Goal: Information Seeking & Learning: Compare options

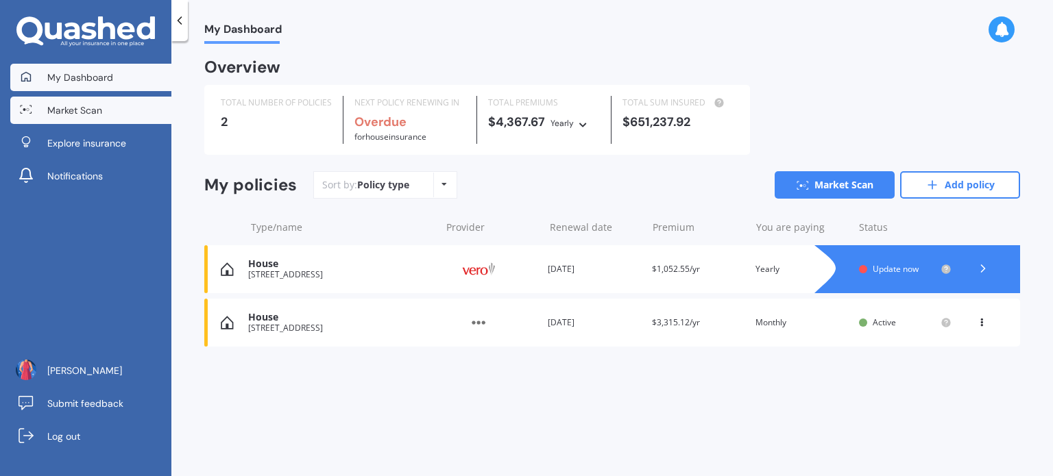
click at [88, 112] on span "Market Scan" at bounding box center [74, 111] width 55 height 14
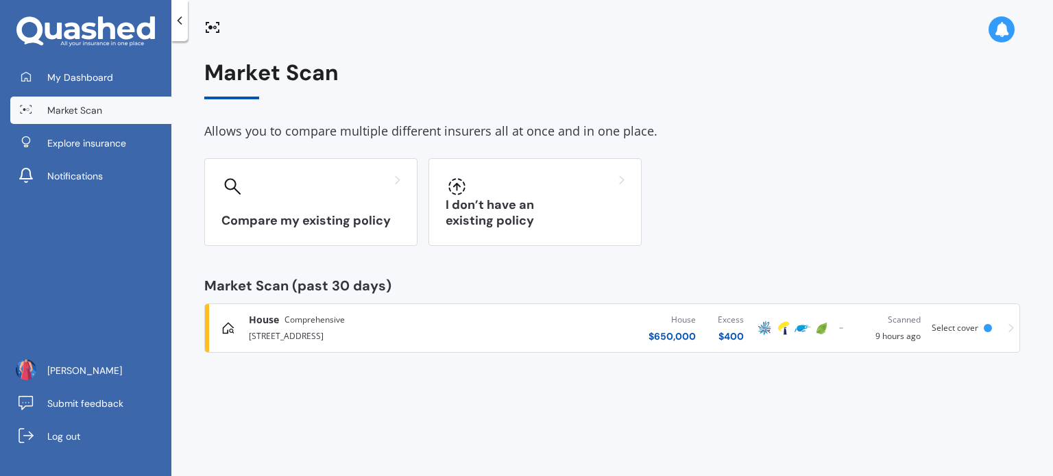
click at [439, 331] on div "[STREET_ADDRESS]" at bounding box center [368, 335] width 239 height 16
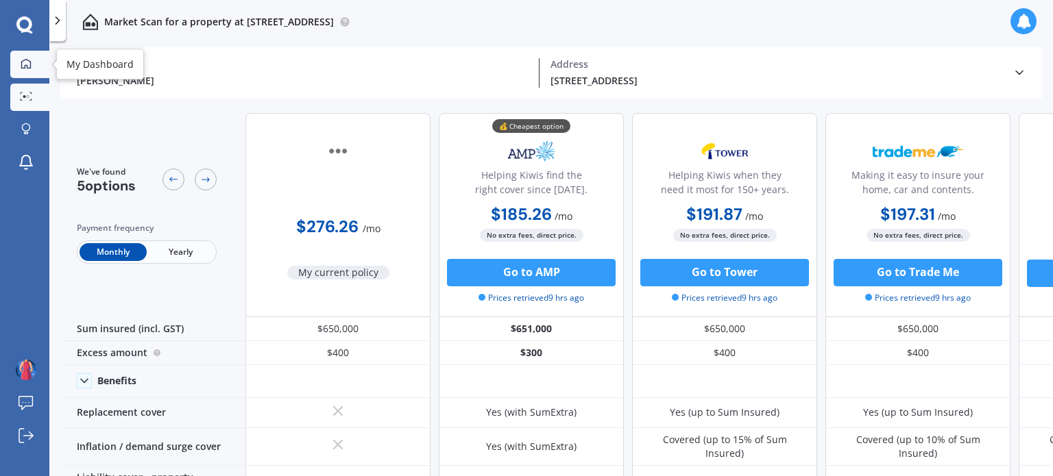
click at [16, 58] on div at bounding box center [26, 64] width 21 height 12
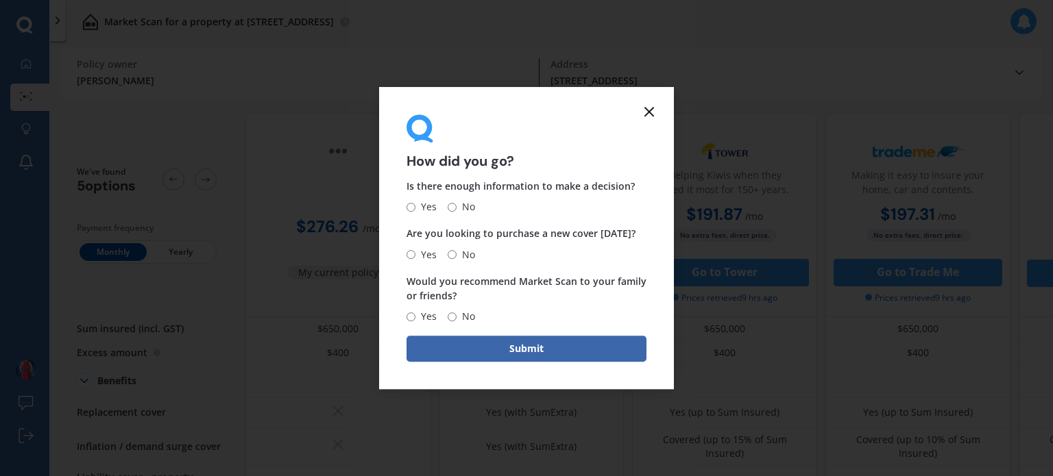
click at [654, 110] on icon at bounding box center [649, 112] width 16 height 16
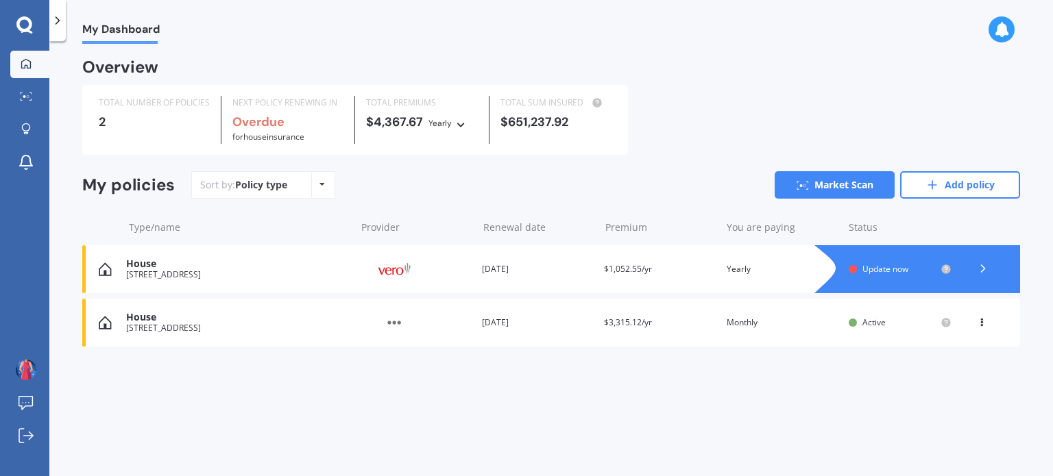
click at [345, 265] on div "House" at bounding box center [237, 264] width 223 height 12
click at [978, 261] on div at bounding box center [982, 269] width 41 height 21
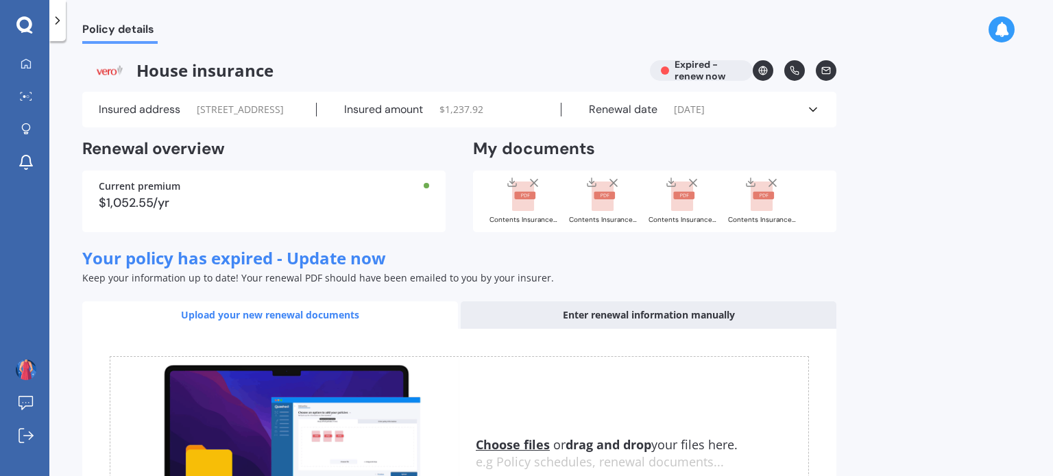
click at [816, 117] on icon at bounding box center [813, 110] width 14 height 14
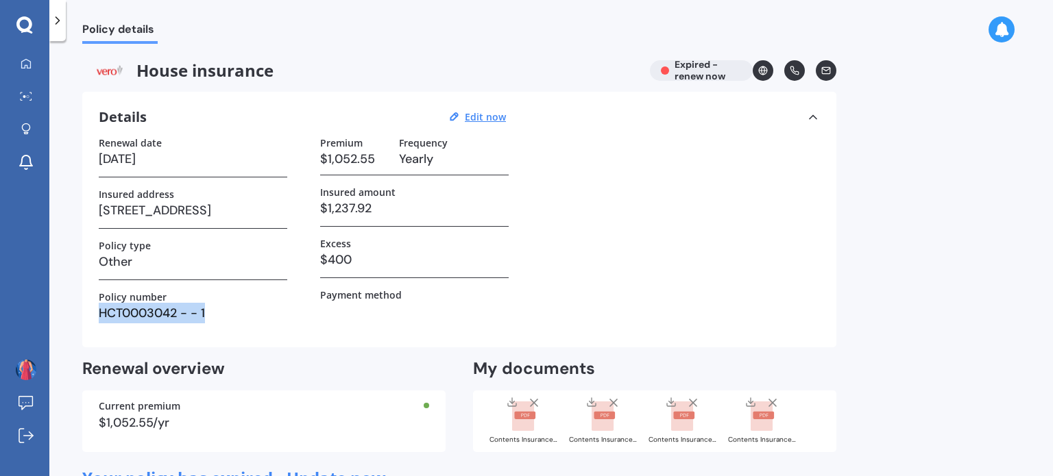
drag, startPoint x: 101, startPoint y: 311, endPoint x: 219, endPoint y: 308, distance: 118.6
click at [219, 308] on h3 "HCT0003042 - - 1" at bounding box center [193, 313] width 189 height 21
copy h3 "HCT0003042 - - 1"
click at [479, 112] on u "Edit now" at bounding box center [485, 116] width 41 height 13
select select "28"
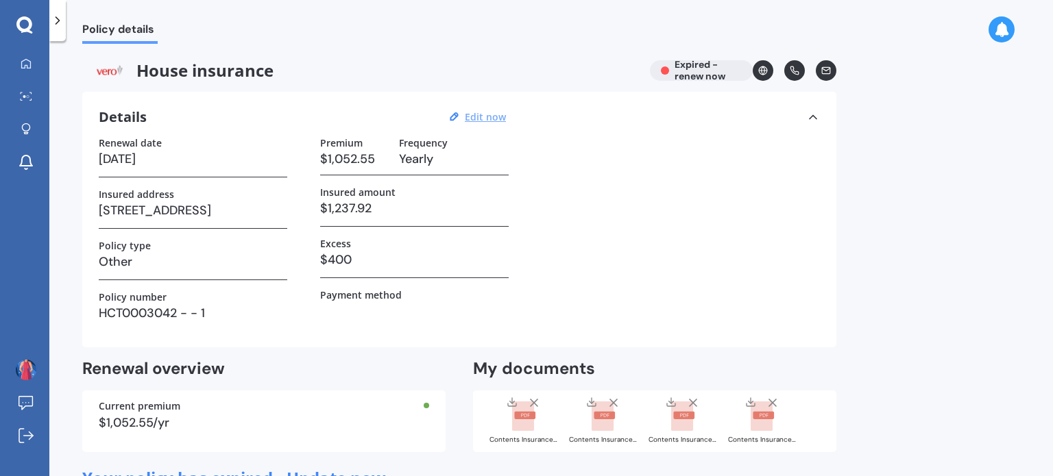
select select "06"
select select "2025"
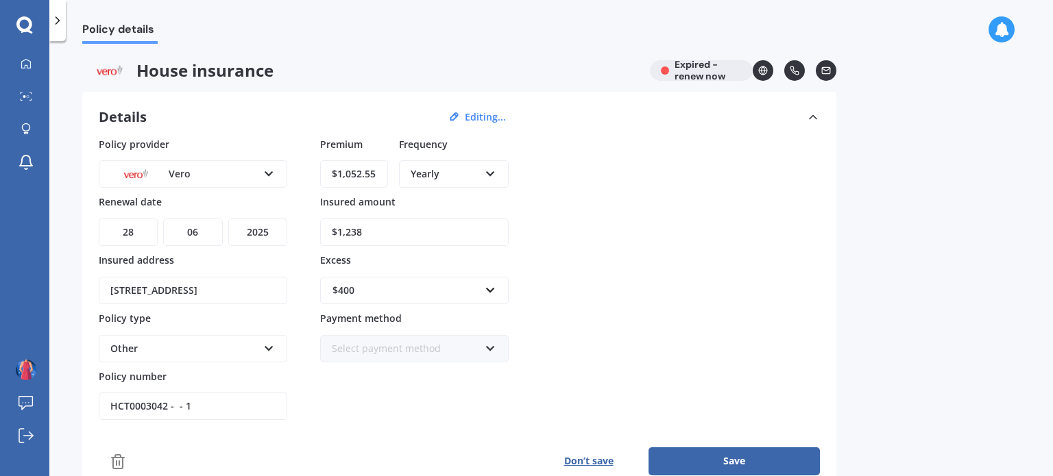
click at [117, 457] on icon at bounding box center [118, 462] width 16 height 16
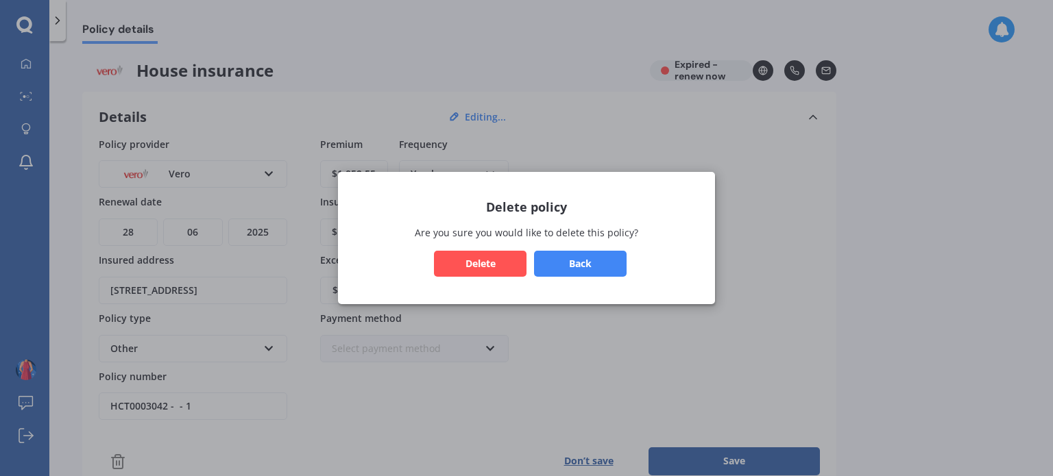
click at [492, 259] on button "Delete" at bounding box center [480, 264] width 93 height 26
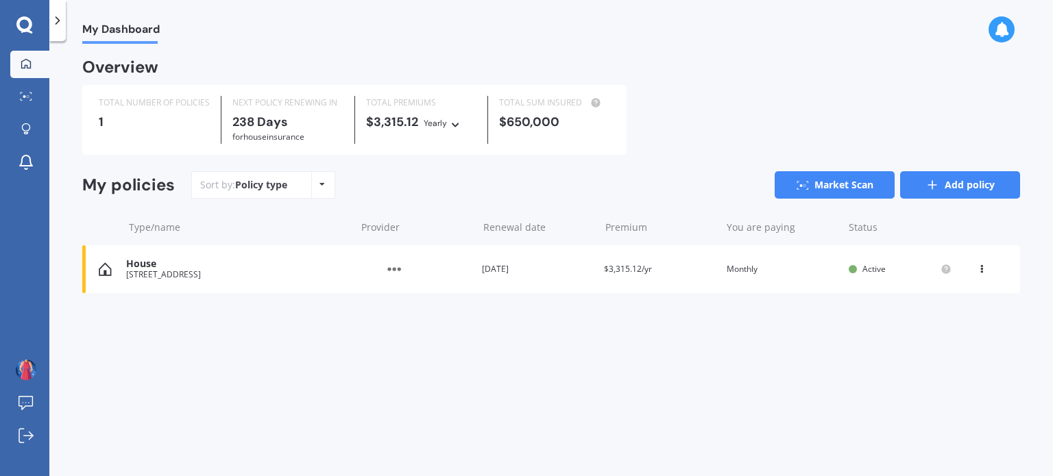
click at [951, 184] on link "Add policy" at bounding box center [960, 184] width 120 height 27
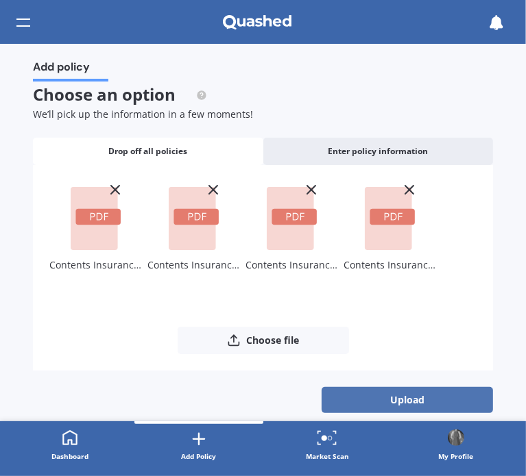
click at [413, 391] on button "Upload" at bounding box center [407, 400] width 171 height 26
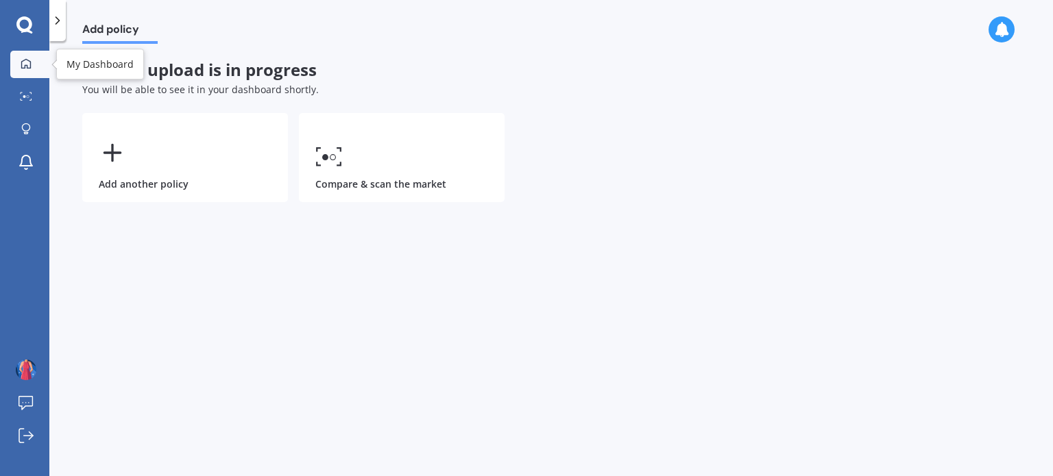
click at [32, 62] on div at bounding box center [26, 64] width 21 height 12
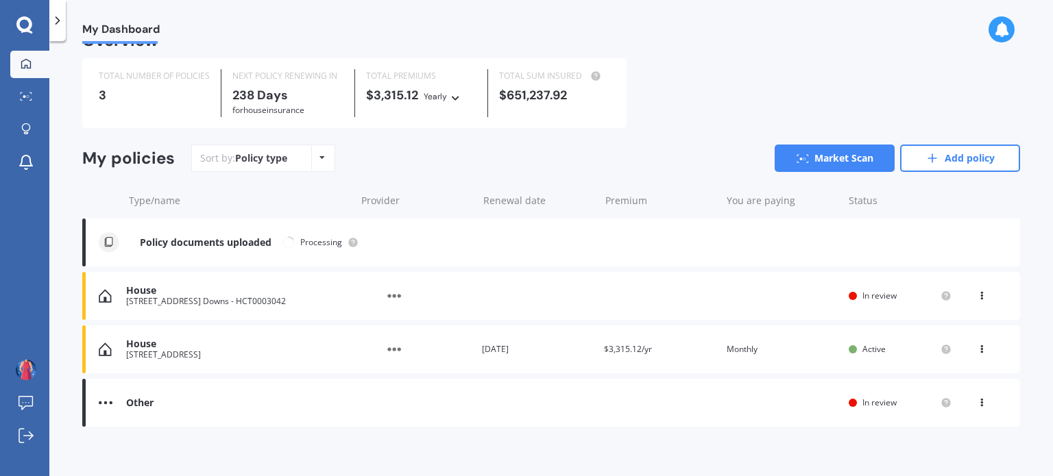
scroll to position [36, 0]
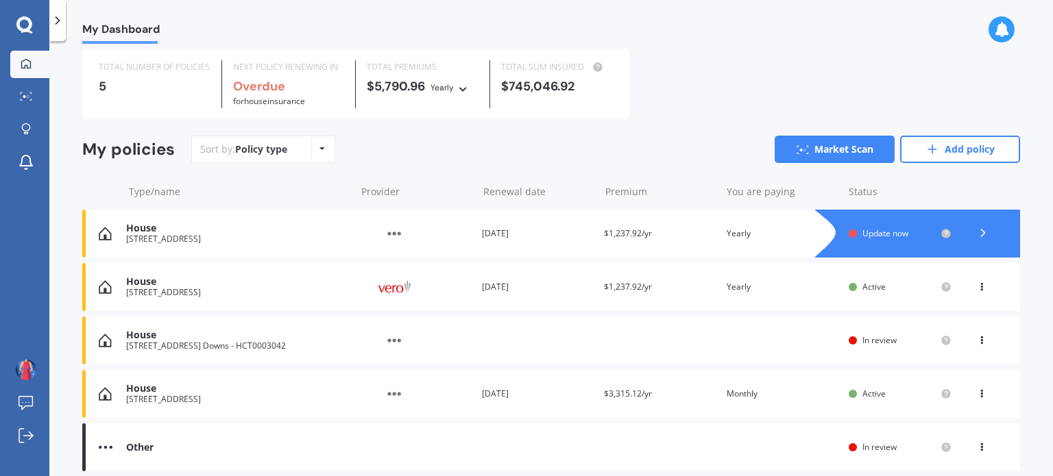
click at [536, 228] on div "Renewal date [DATE]" at bounding box center [537, 234] width 111 height 14
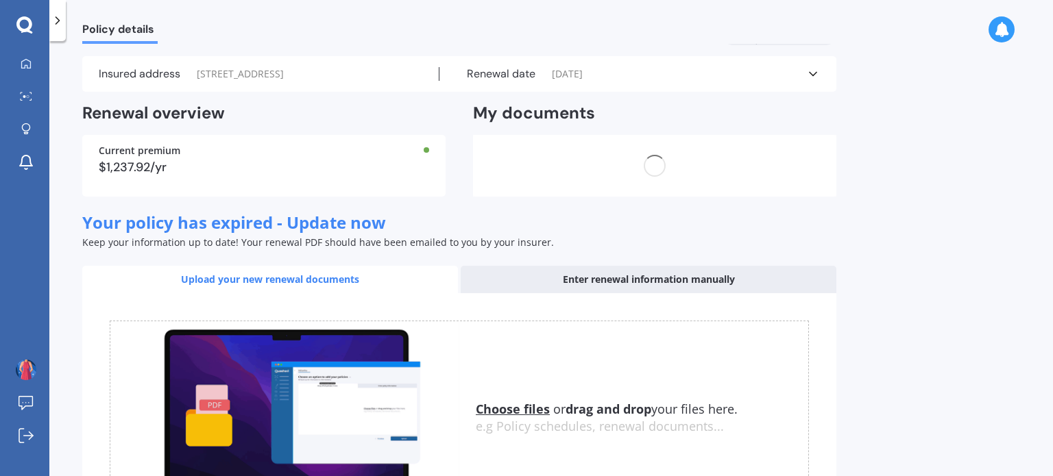
scroll to position [0, 0]
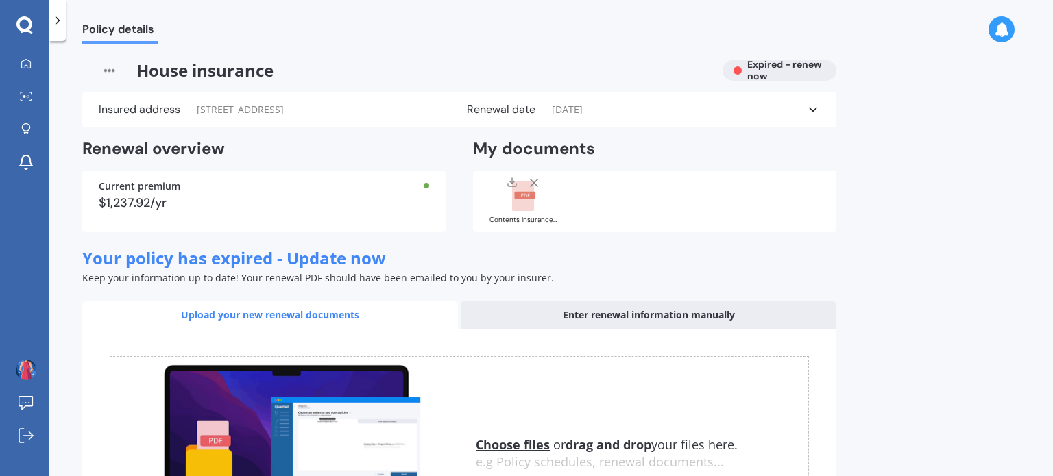
click at [814, 112] on icon at bounding box center [813, 110] width 14 height 14
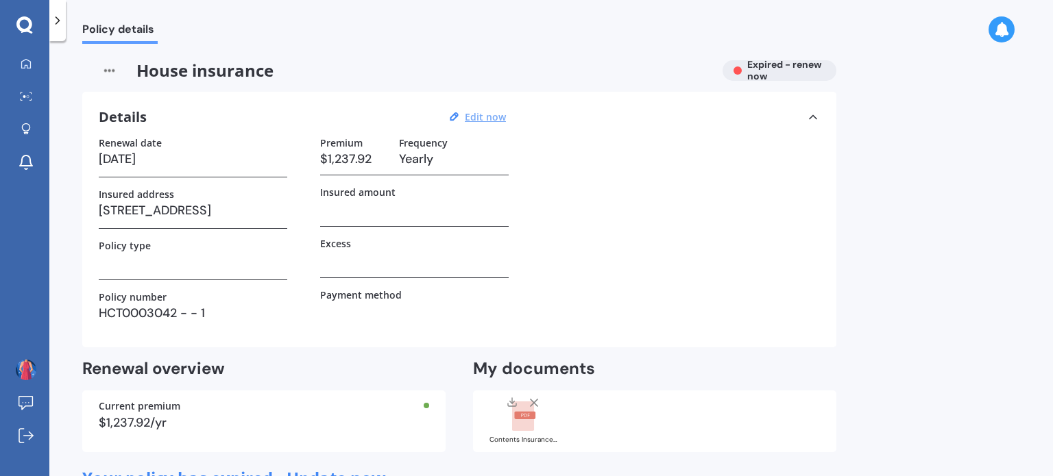
click at [491, 114] on u "Edit now" at bounding box center [485, 116] width 41 height 13
select select "28"
select select "06"
select select "2025"
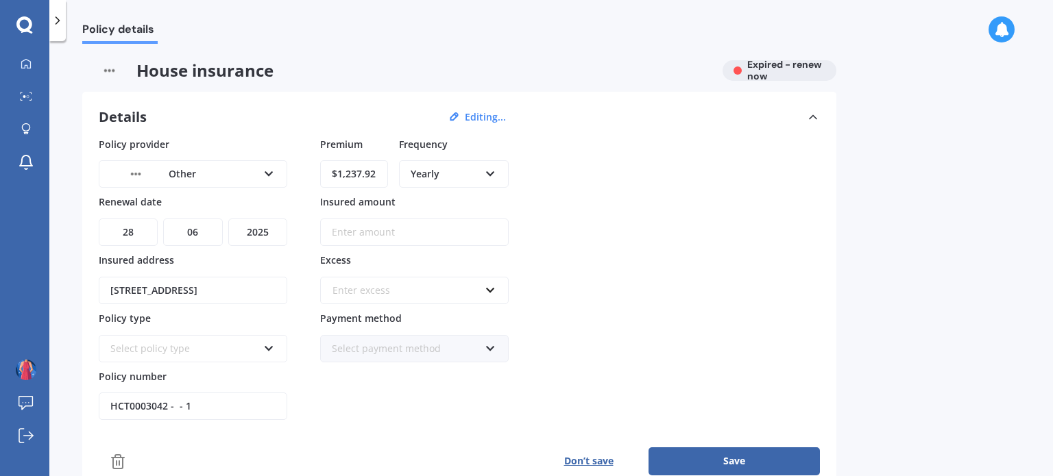
click at [265, 227] on select "YYYY 2027 2026 2025 2024 2023 2022 2021 2020 2019 2018 2017 2016 2015 2014 2013…" at bounding box center [257, 232] width 59 height 27
click at [145, 230] on select "DD 01 02 03 04 05 06 07 08 09 10 11 12 13 14 15 16 17 18 19 20 21 22 23 24 25 2…" at bounding box center [128, 232] width 59 height 27
click at [138, 231] on select "DD 01 02 03 04 05 06 07 08 09 10 11 12 13 14 15 16 17 18 19 20 21 22 23 24 25 2…" at bounding box center [128, 232] width 59 height 27
click at [130, 230] on select "DD 01 02 03 04 05 06 07 08 09 10 11 12 13 14 15 16 17 18 19 20 21 22 23 24 25 2…" at bounding box center [128, 232] width 59 height 27
click at [99, 219] on select "DD 01 02 03 04 05 06 07 08 09 10 11 12 13 14 15 16 17 18 19 20 21 22 23 24 25 2…" at bounding box center [128, 232] width 59 height 27
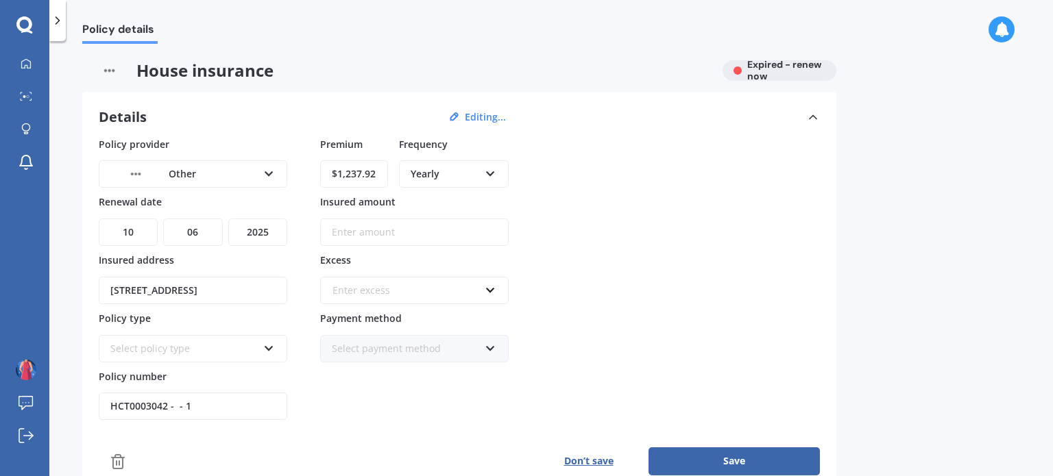
click at [197, 234] on select "MM 01 02 03 04 05 06 07 08 09 10 11 12" at bounding box center [192, 232] width 59 height 27
click at [134, 230] on select "DD 01 02 03 04 05 06 07 08 09 10 11 12 13 14 15 16 17 18 19 20 21 22 23 24 25 2…" at bounding box center [128, 232] width 59 height 27
select select "09"
click at [99, 219] on select "DD 01 02 03 04 05 06 07 08 09 10 11 12 13 14 15 16 17 18 19 20 21 22 23 24 25 2…" at bounding box center [128, 232] width 59 height 27
click at [186, 238] on select "MM 01 02 03 04 05 06 07 08 09 10 11 12" at bounding box center [192, 232] width 59 height 27
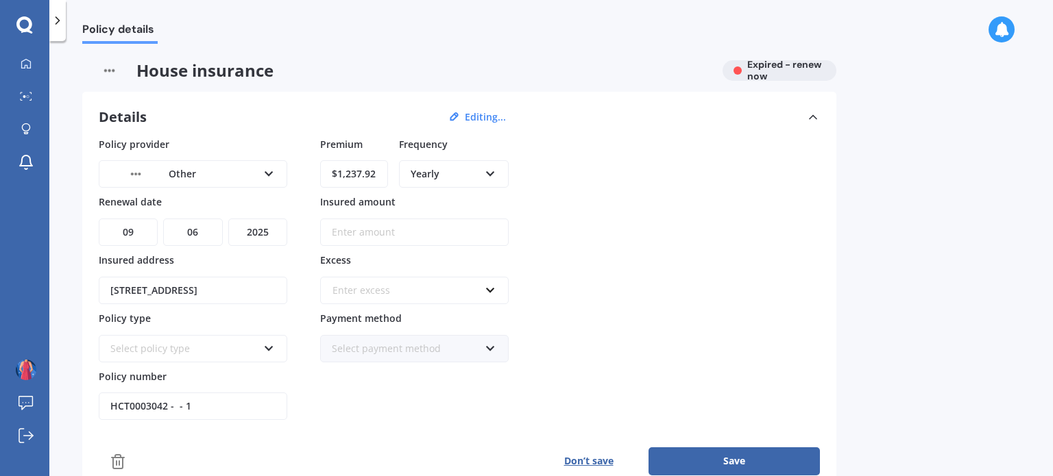
select select "07"
click at [163, 219] on select "MM 01 02 03 04 05 06 07 08 09 10 11 12" at bounding box center [192, 232] width 59 height 27
click at [261, 236] on select "YYYY 2027 2026 2025 2024 2023 2022 2021 2020 2019 2018 2017 2016 2015 2014 2013…" at bounding box center [257, 232] width 59 height 27
select select "2026"
click at [228, 219] on select "YYYY 2027 2026 2025 2024 2023 2022 2021 2020 2019 2018 2017 2016 2015 2014 2013…" at bounding box center [257, 232] width 59 height 27
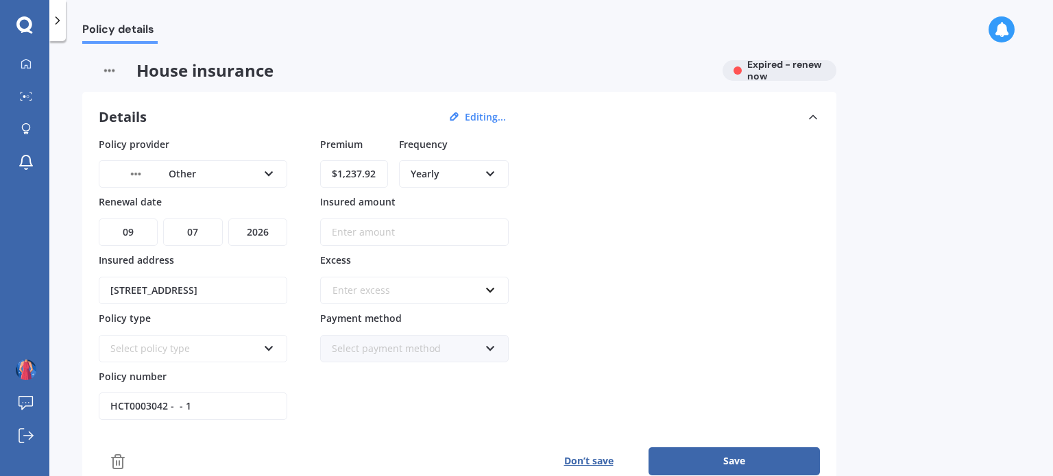
click at [393, 232] on input "Insured amount" at bounding box center [414, 232] width 189 height 27
type input "$93,809"
click at [378, 291] on div "Enter excess" at bounding box center [405, 290] width 147 height 15
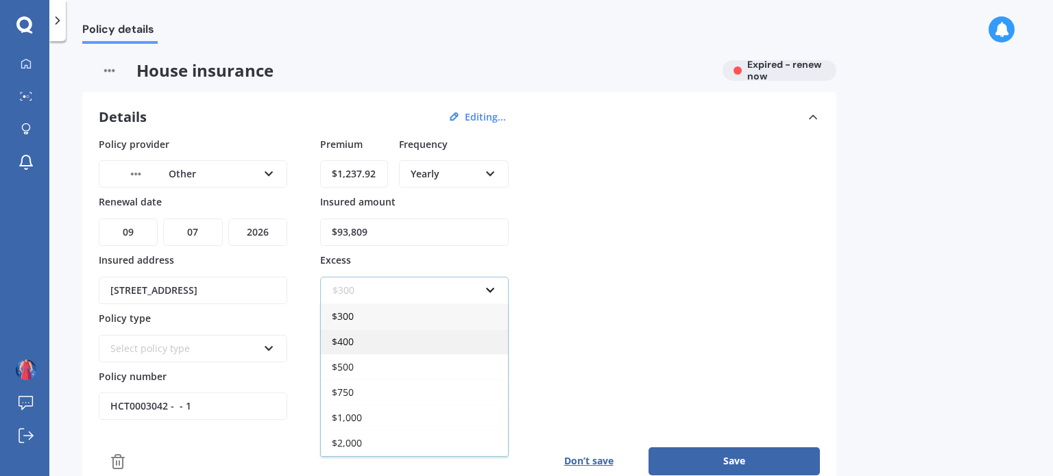
click at [350, 338] on span "$400" at bounding box center [343, 341] width 22 height 13
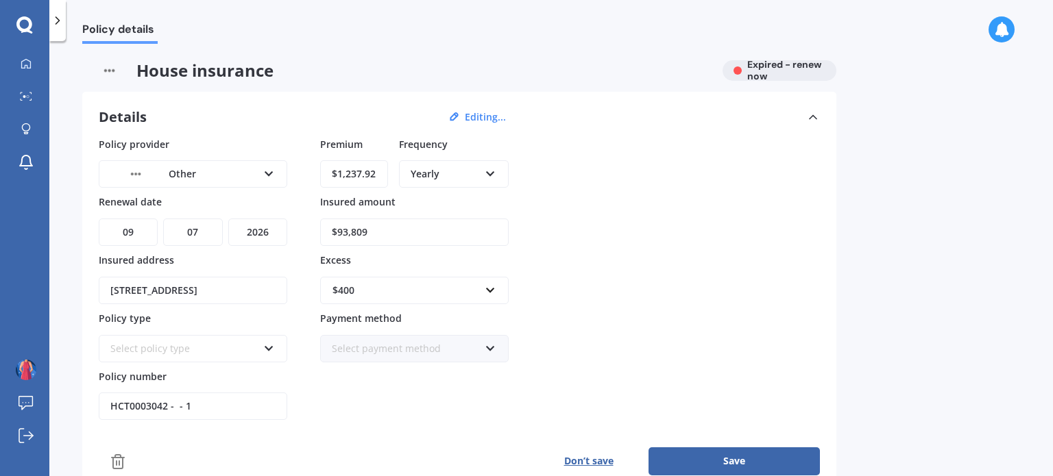
click at [186, 345] on div "Select policy type" at bounding box center [183, 348] width 147 height 15
click at [178, 371] on span "Comprehensive" at bounding box center [147, 374] width 72 height 13
click at [250, 169] on div "Other" at bounding box center [183, 174] width 147 height 15
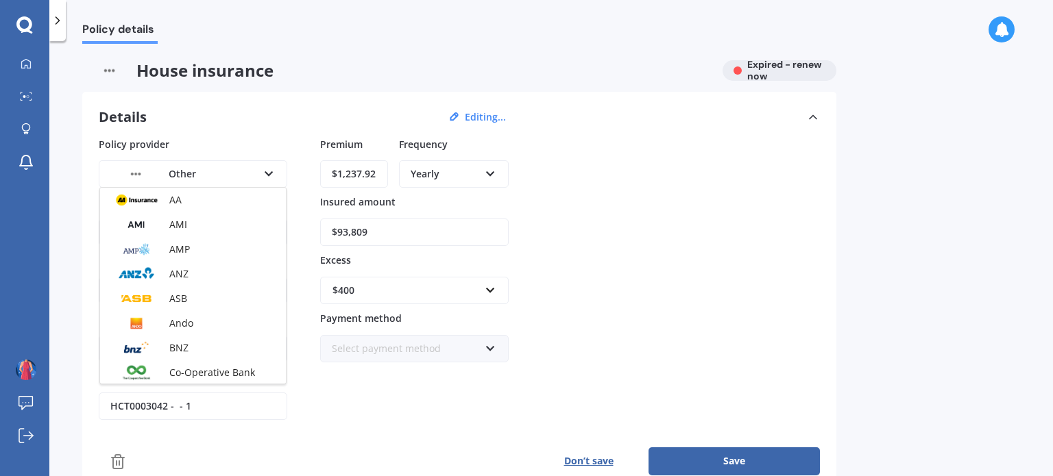
scroll to position [322, 0]
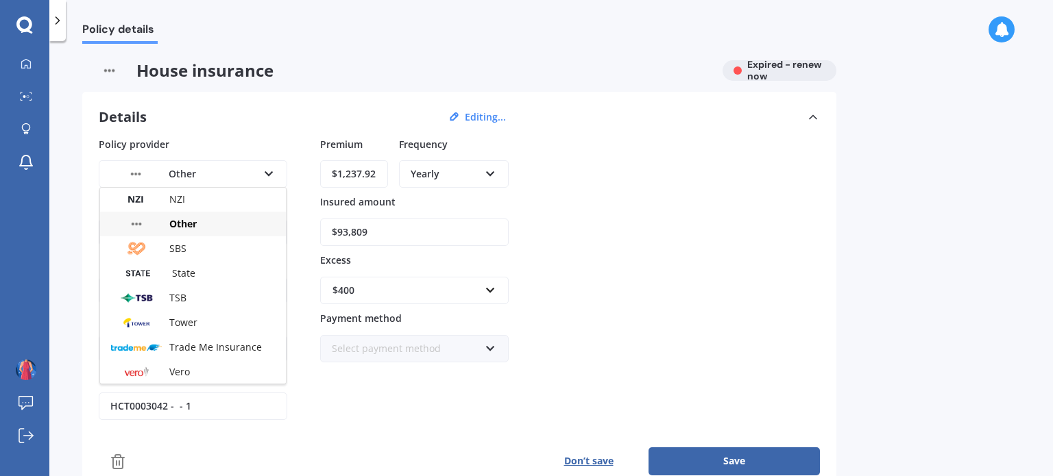
click at [894, 246] on div "Policy details House insurance Expired - renew now Details Editing... Policy pr…" at bounding box center [551, 261] width 1004 height 435
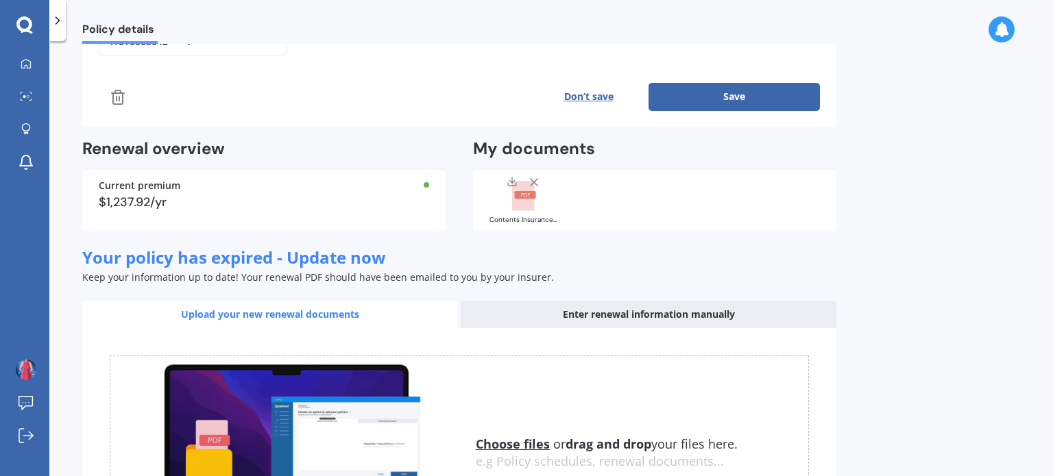
scroll to position [0, 0]
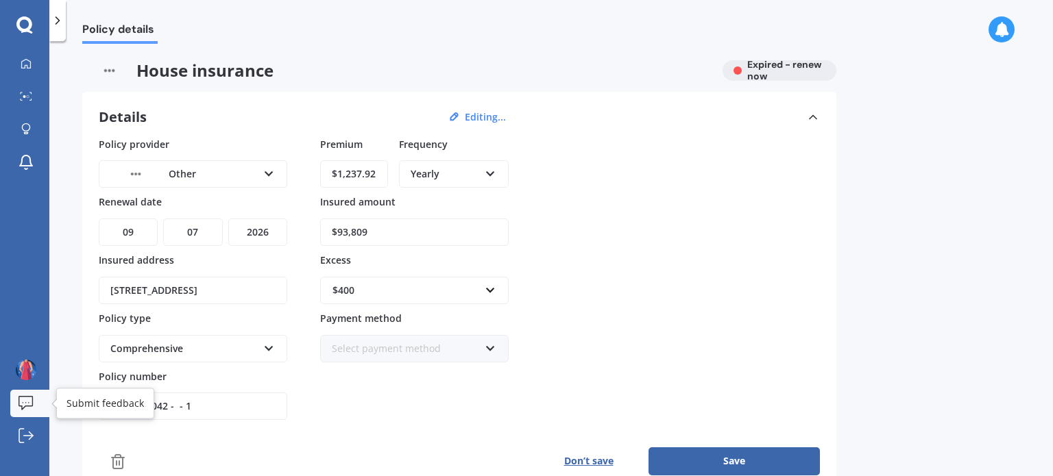
drag, startPoint x: 232, startPoint y: 403, endPoint x: 27, endPoint y: 402, distance: 204.3
click at [27, 402] on div "My Dashboard Market Scan Explore insurance Notifications [PERSON_NAME] Submit f…" at bounding box center [526, 238] width 1053 height 476
click at [107, 70] on img at bounding box center [109, 70] width 54 height 21
click at [108, 71] on img at bounding box center [109, 70] width 54 height 21
click at [123, 457] on icon at bounding box center [118, 462] width 10 height 14
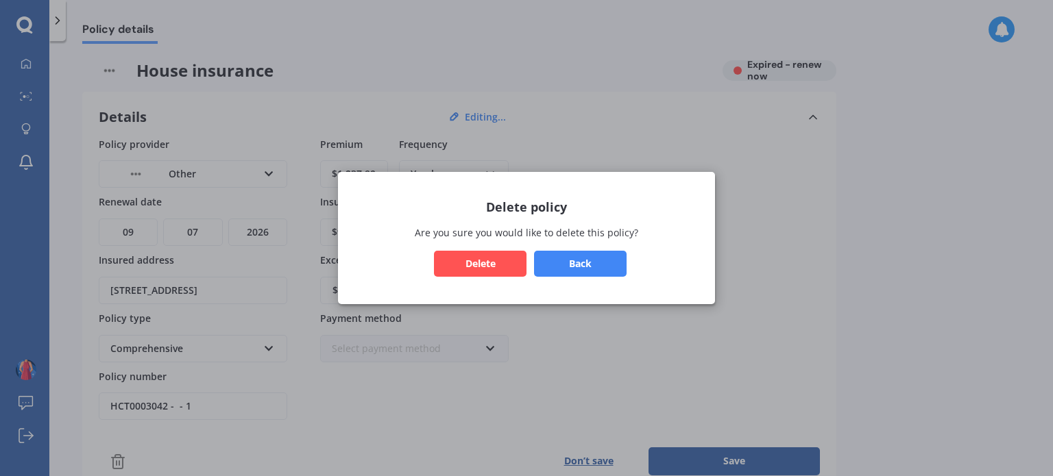
click at [494, 260] on button "Delete" at bounding box center [480, 264] width 93 height 26
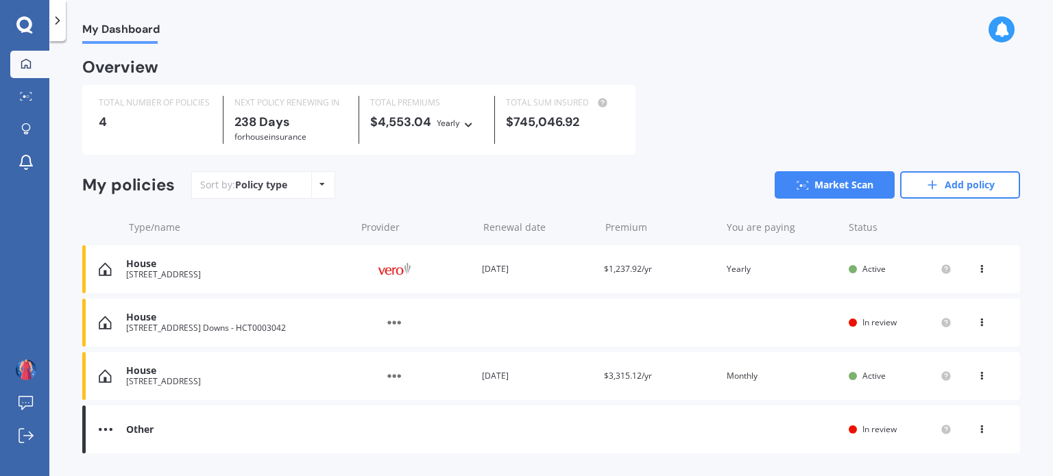
click at [141, 427] on div "Other" at bounding box center [237, 430] width 223 height 12
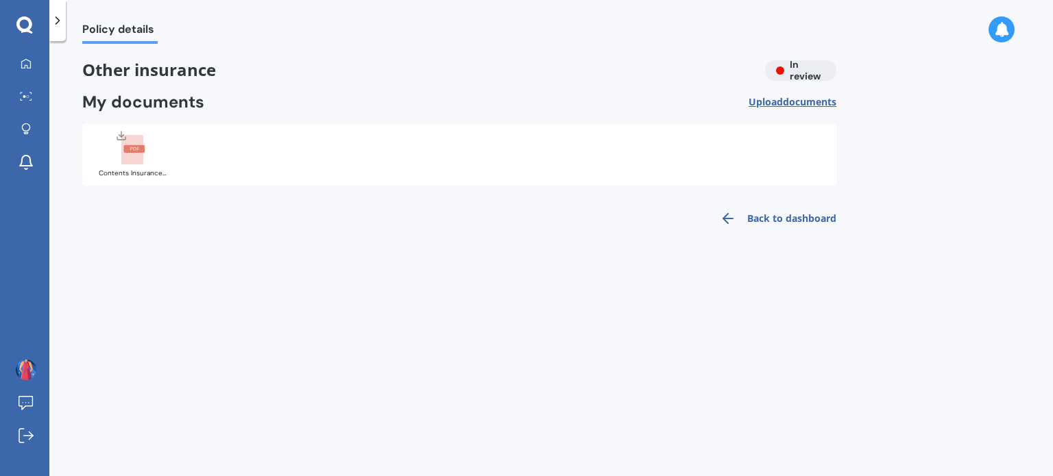
click at [814, 216] on link "Back to dashboard" at bounding box center [774, 218] width 125 height 33
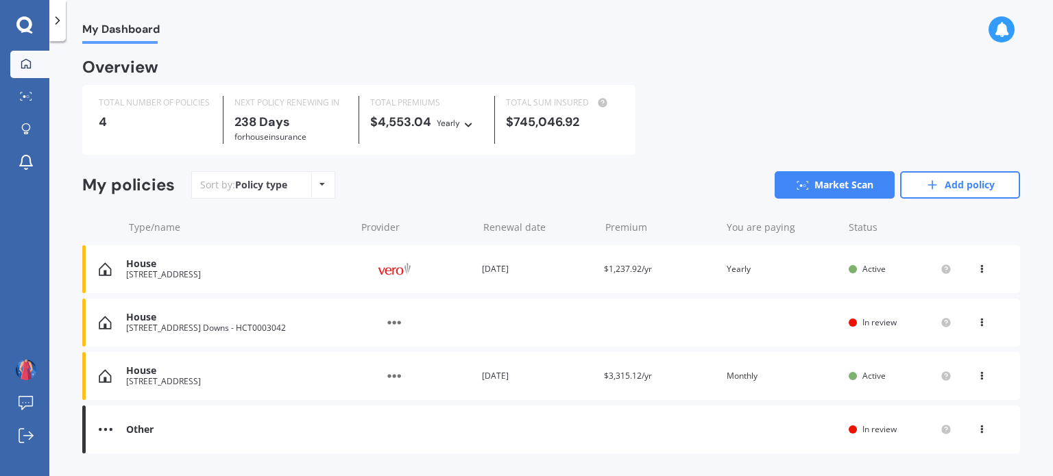
click at [266, 324] on div "House" at bounding box center [237, 318] width 223 height 12
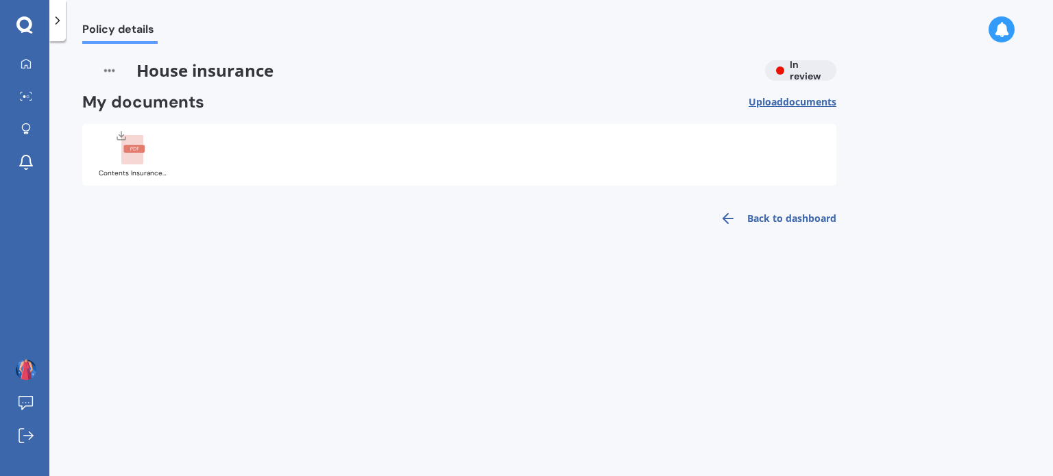
drag, startPoint x: 118, startPoint y: 68, endPoint x: 109, endPoint y: 65, distance: 9.3
click at [117, 68] on img at bounding box center [109, 70] width 54 height 21
click at [109, 65] on img at bounding box center [109, 70] width 54 height 21
click at [109, 69] on img at bounding box center [109, 70] width 54 height 21
click at [788, 223] on link "Back to dashboard" at bounding box center [774, 218] width 125 height 33
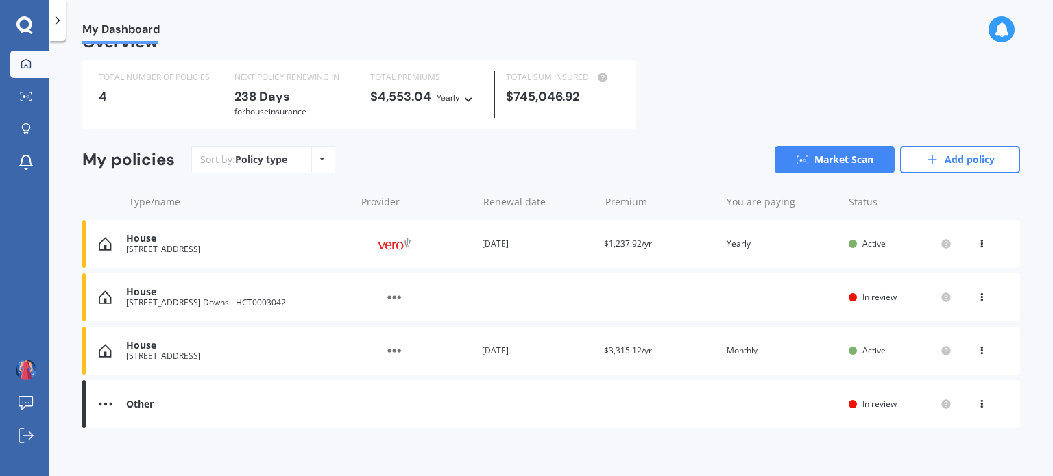
scroll to position [36, 0]
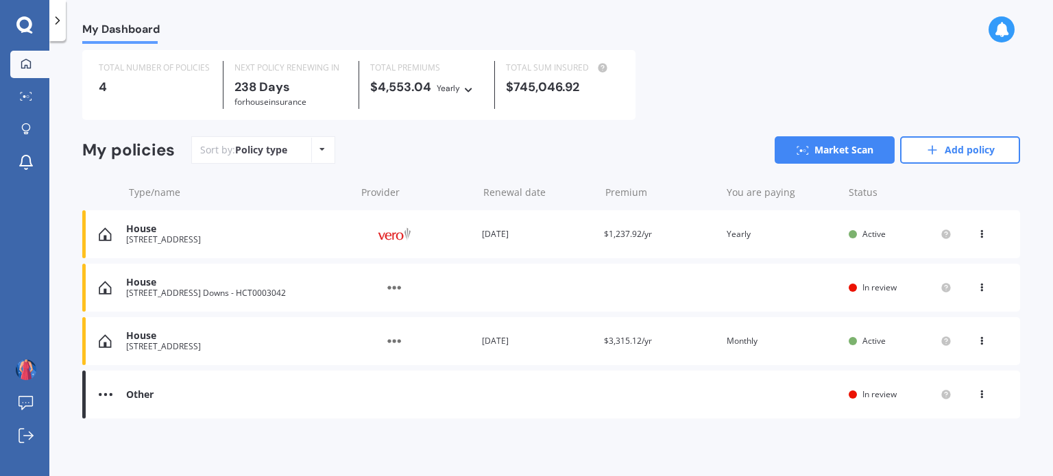
click at [977, 391] on icon at bounding box center [982, 392] width 10 height 8
click at [953, 417] on div "View policy" at bounding box center [952, 420] width 136 height 27
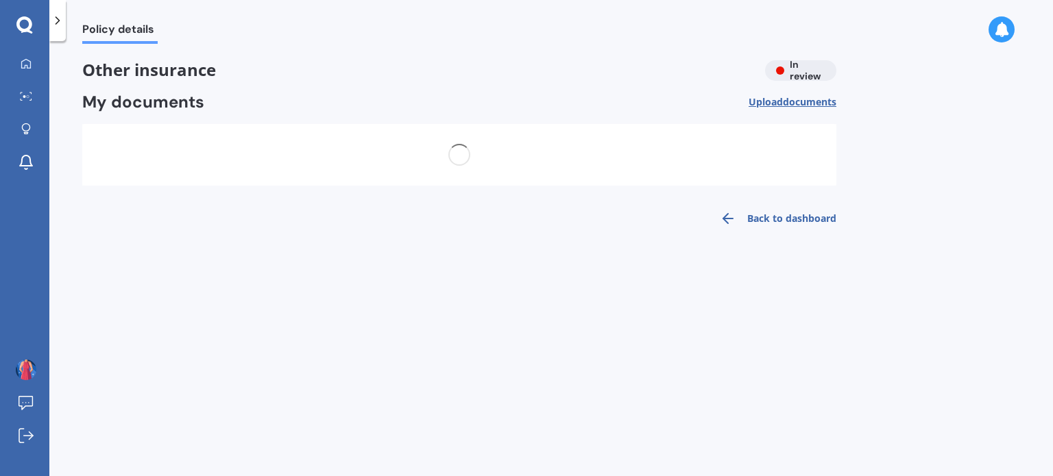
scroll to position [0, 0]
click at [768, 206] on link "Back to dashboard" at bounding box center [774, 218] width 125 height 33
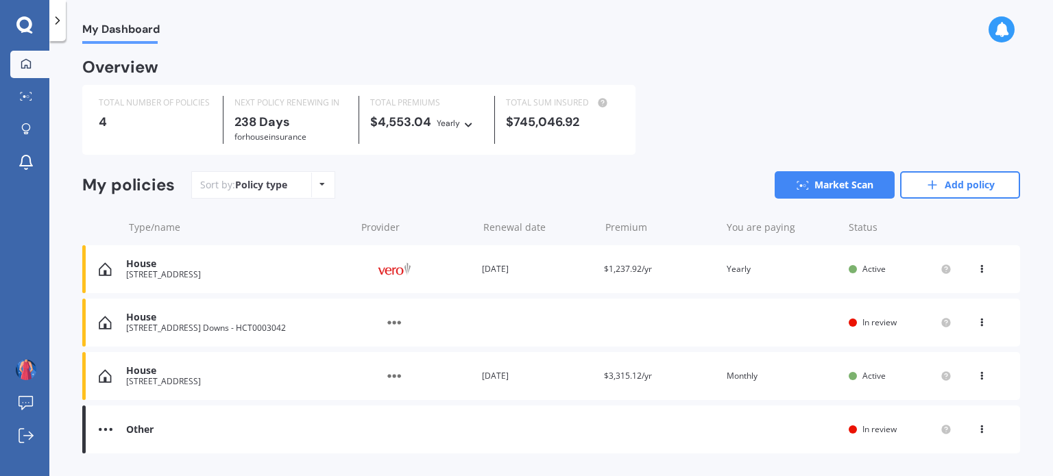
click at [978, 264] on icon at bounding box center [982, 267] width 10 height 8
click at [935, 321] on div "Delete" at bounding box center [952, 322] width 136 height 27
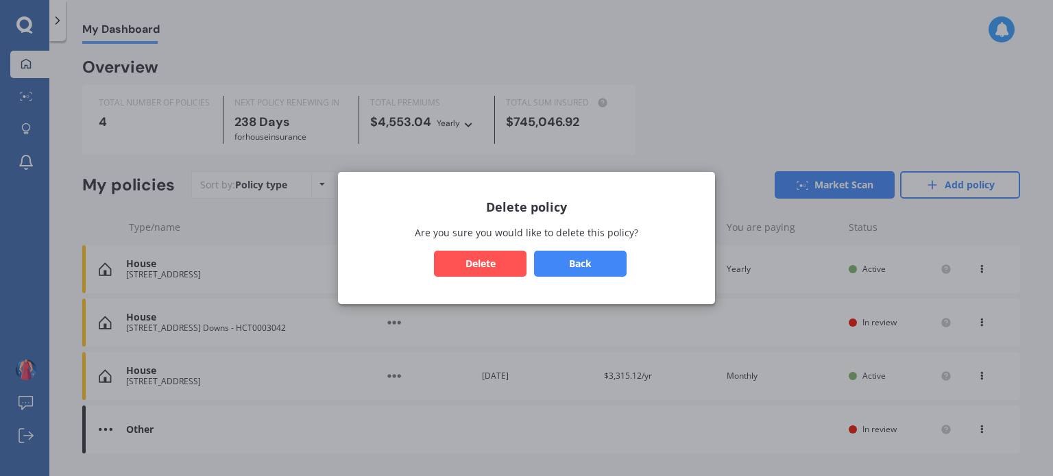
click at [500, 260] on button "Delete" at bounding box center [480, 264] width 93 height 26
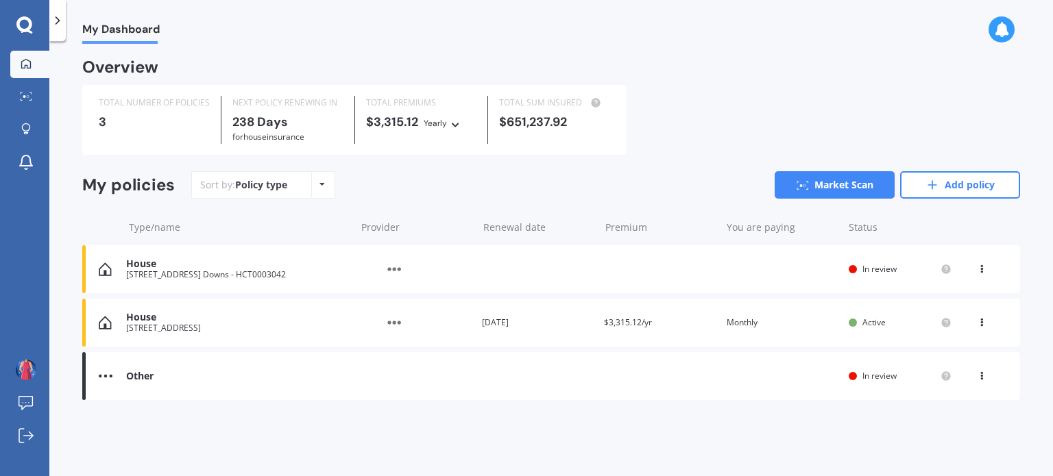
click at [976, 372] on div "View option View policy" at bounding box center [982, 376] width 41 height 14
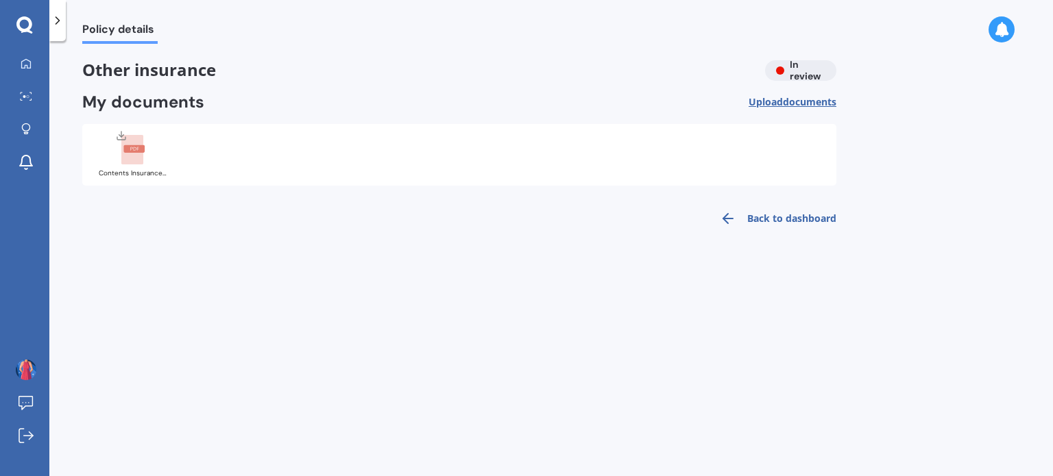
click at [810, 213] on link "Back to dashboard" at bounding box center [774, 218] width 125 height 33
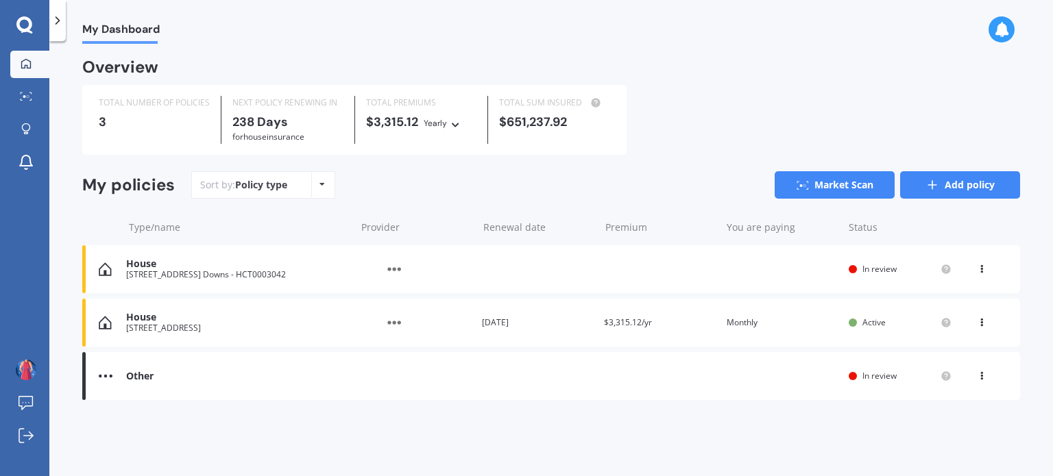
click at [949, 183] on link "Add policy" at bounding box center [960, 184] width 120 height 27
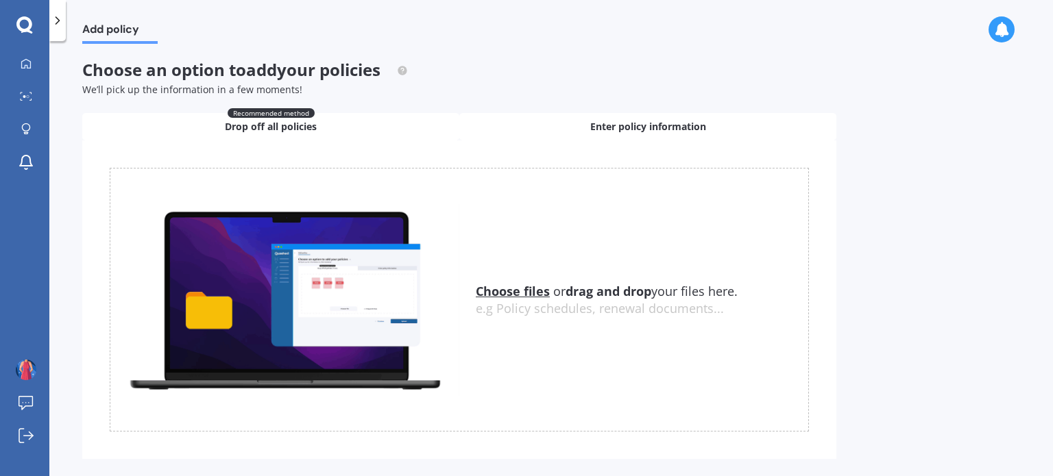
click at [628, 123] on span "Enter policy information" at bounding box center [648, 127] width 116 height 14
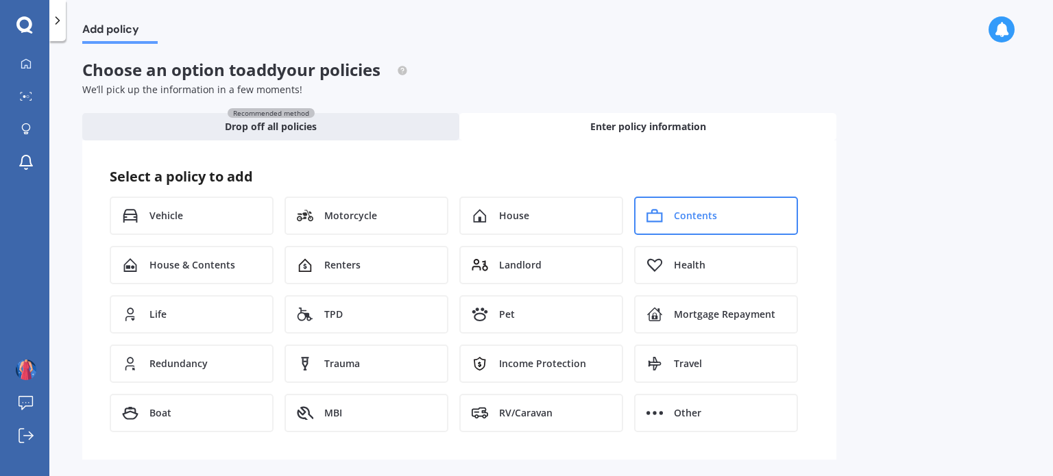
click at [682, 215] on span "Contents" at bounding box center [695, 216] width 43 height 14
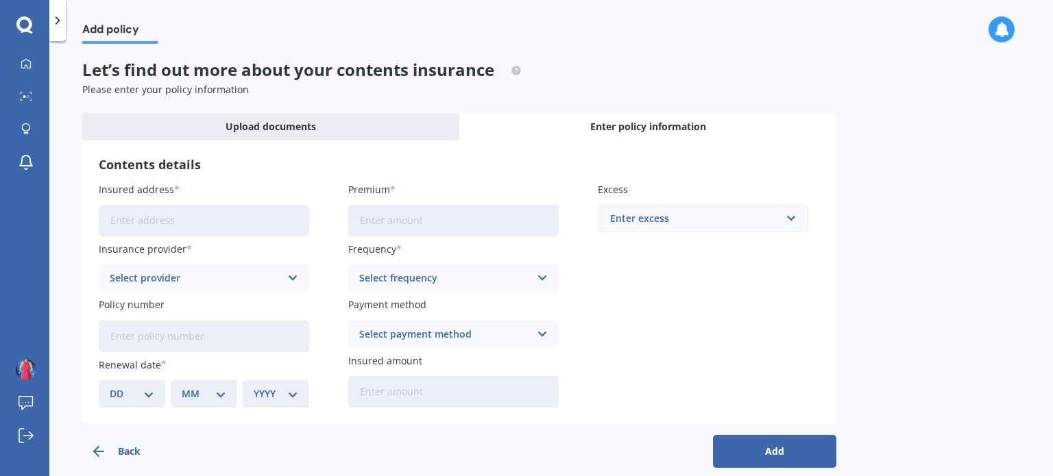
click at [199, 221] on input "Insured address" at bounding box center [204, 221] width 210 height 32
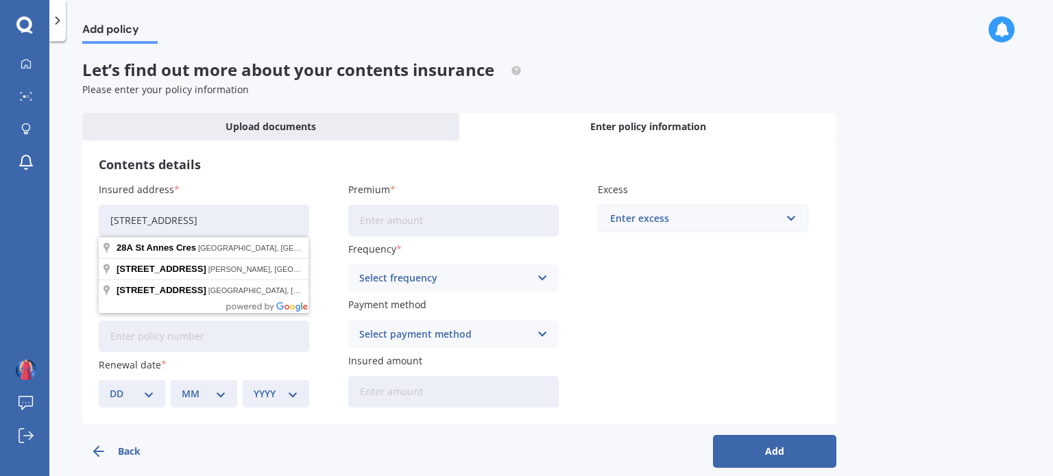
type input "[STREET_ADDRESS]"
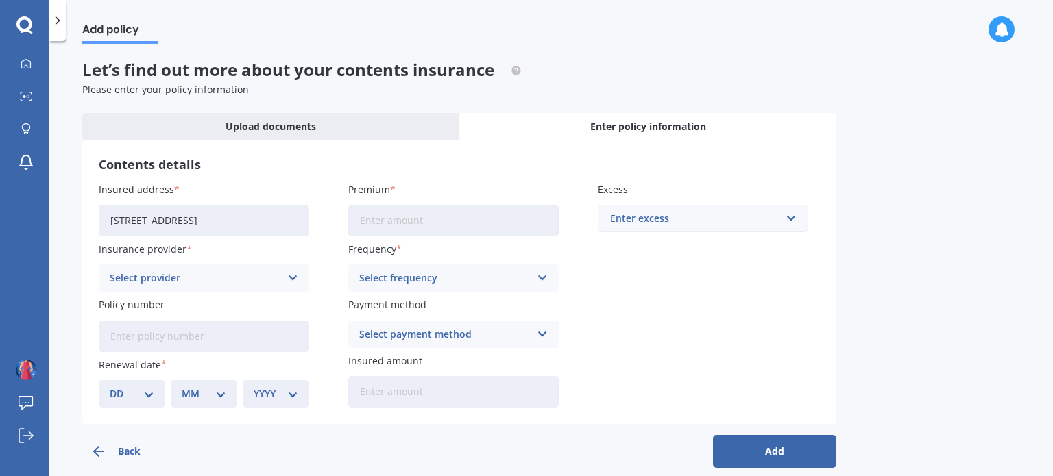
click at [222, 271] on div "Select provider" at bounding box center [195, 278] width 171 height 15
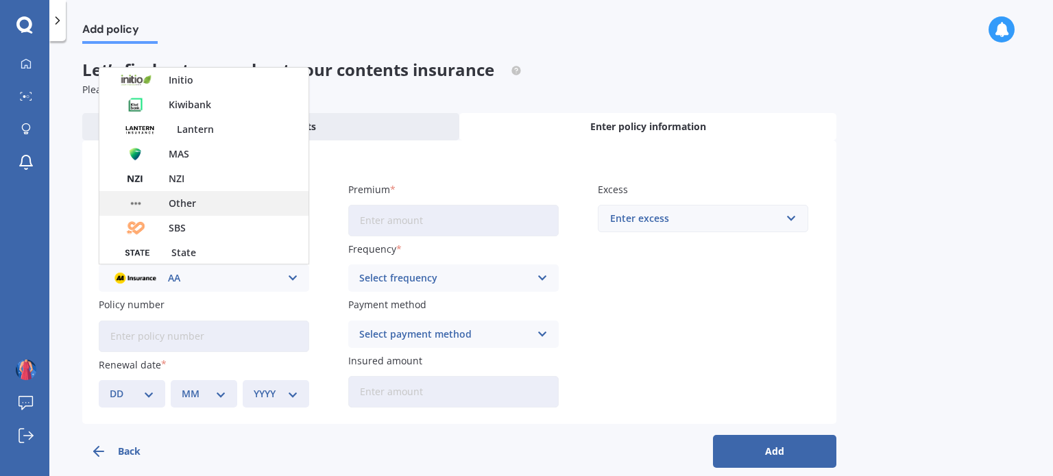
scroll to position [219, 0]
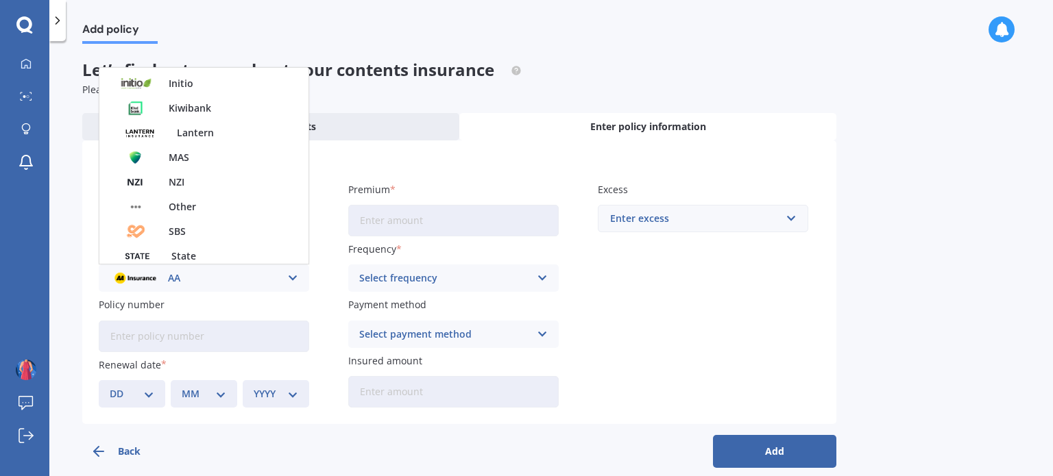
click at [215, 208] on div "Other" at bounding box center [203, 207] width 209 height 25
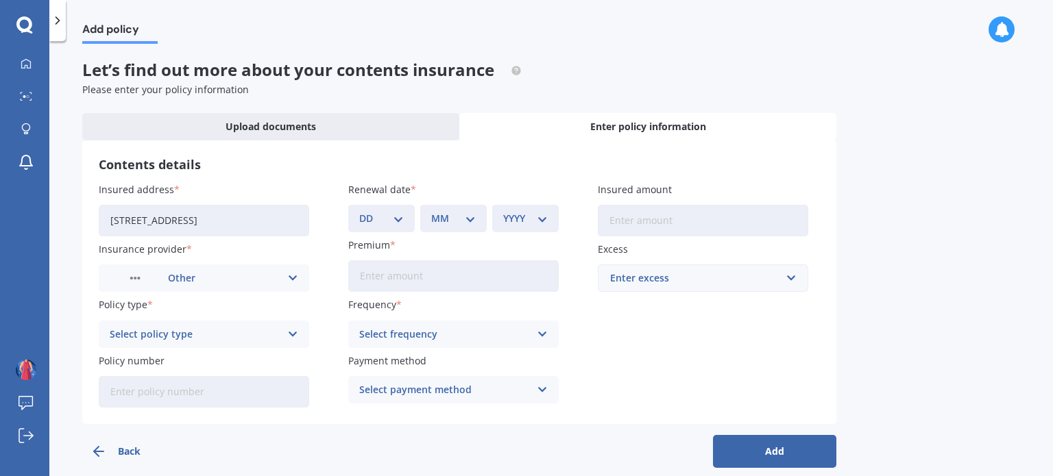
click at [378, 216] on select "DD 01 02 03 04 05 06 07 08 09 10 11 12 13 14 15 16 17 18 19 20 21 22 23 24 25 2…" at bounding box center [381, 218] width 45 height 15
click at [176, 329] on div "Select policy type" at bounding box center [195, 334] width 171 height 15
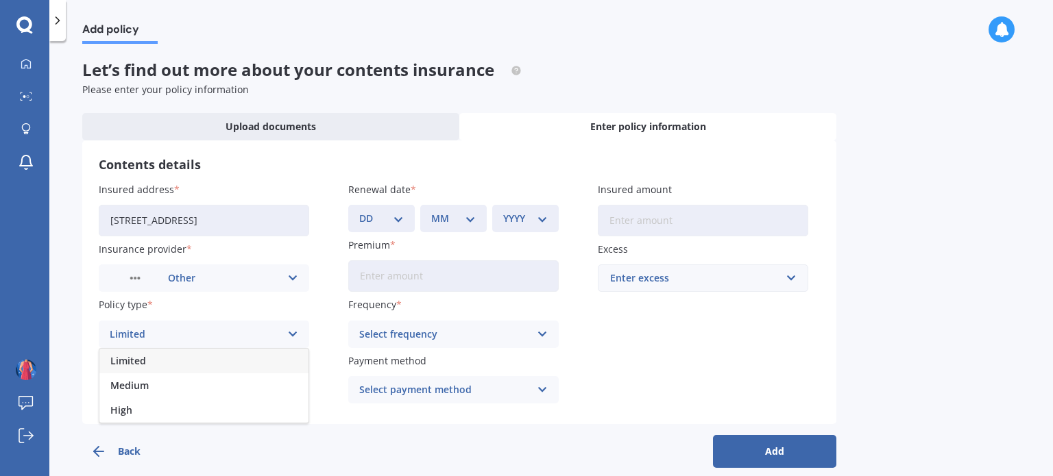
click at [176, 329] on div "Limited" at bounding box center [195, 334] width 171 height 15
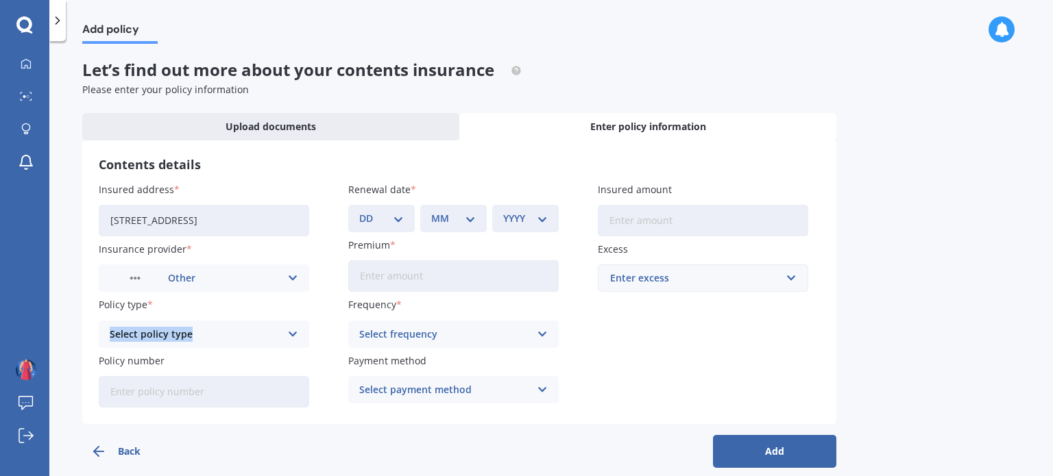
click at [176, 330] on div "Select policy type" at bounding box center [195, 334] width 171 height 15
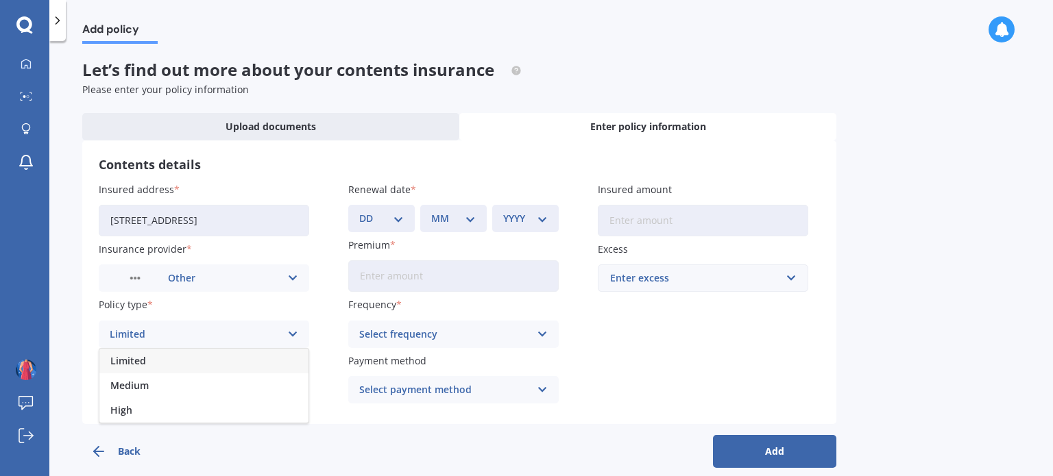
drag, startPoint x: 115, startPoint y: 402, endPoint x: 148, endPoint y: 395, distance: 33.8
click at [114, 402] on div "High" at bounding box center [203, 410] width 209 height 25
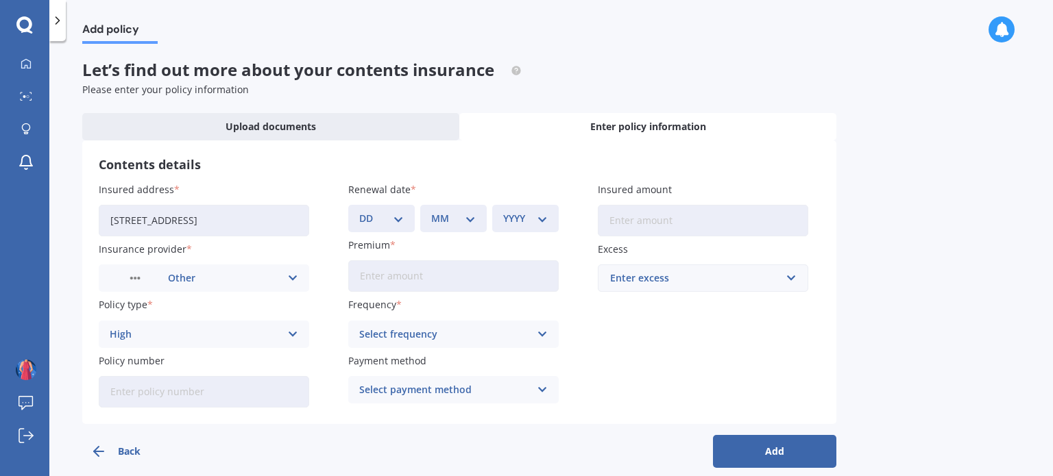
click at [389, 223] on select "DD 01 02 03 04 05 06 07 08 09 10 11 12 13 14 15 16 17 18 19 20 21 22 23 24 25 2…" at bounding box center [381, 218] width 45 height 15
select select "09"
click at [359, 211] on select "DD 01 02 03 04 05 06 07 08 09 10 11 12 13 14 15 16 17 18 19 20 21 22 23 24 25 2…" at bounding box center [381, 218] width 45 height 15
click at [449, 213] on select "MM 01 02 03 04 05 06 07 08 09 10 11 12" at bounding box center [453, 218] width 45 height 15
select select "07"
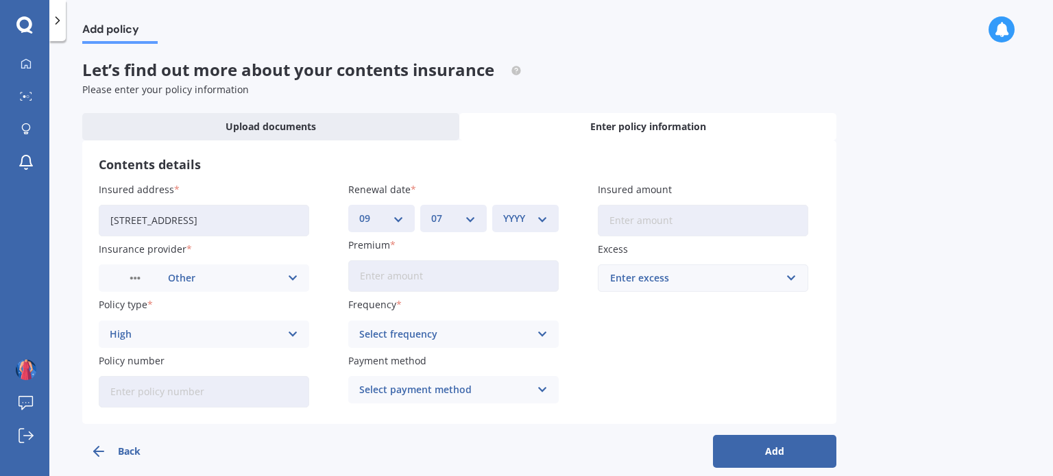
click at [431, 211] on select "MM 01 02 03 04 05 06 07 08 09 10 11 12" at bounding box center [453, 218] width 45 height 15
click at [524, 211] on select "YYYY 2027 2026 2025 2024 2023 2022 2021 2020 2019 2018 2017 2016 2015 2014 2013…" at bounding box center [525, 218] width 45 height 15
select select "2026"
click at [503, 211] on select "YYYY 2027 2026 2025 2024 2023 2022 2021 2020 2019 2018 2017 2016 2015 2014 2013…" at bounding box center [525, 218] width 45 height 15
click at [664, 215] on input "Insured amount" at bounding box center [703, 221] width 210 height 32
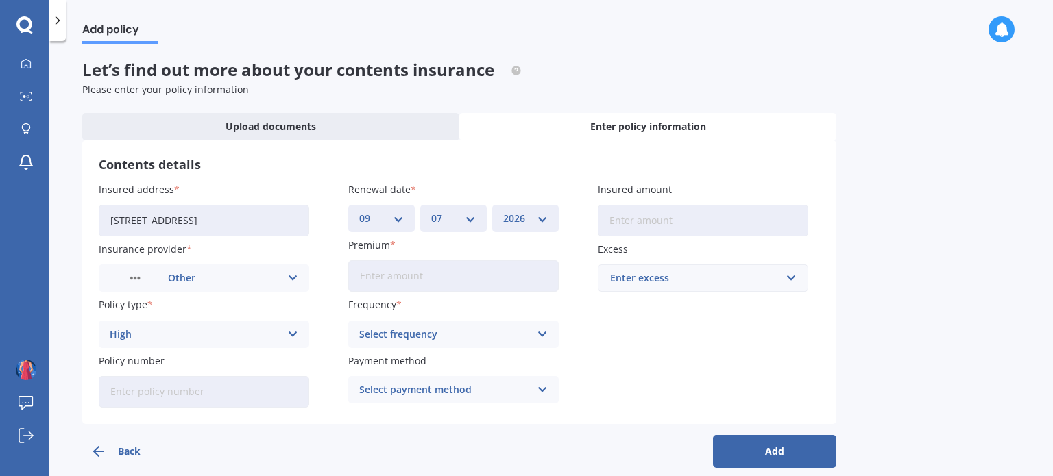
type input "$93,809"
click at [676, 278] on div "Enter excess" at bounding box center [694, 278] width 169 height 15
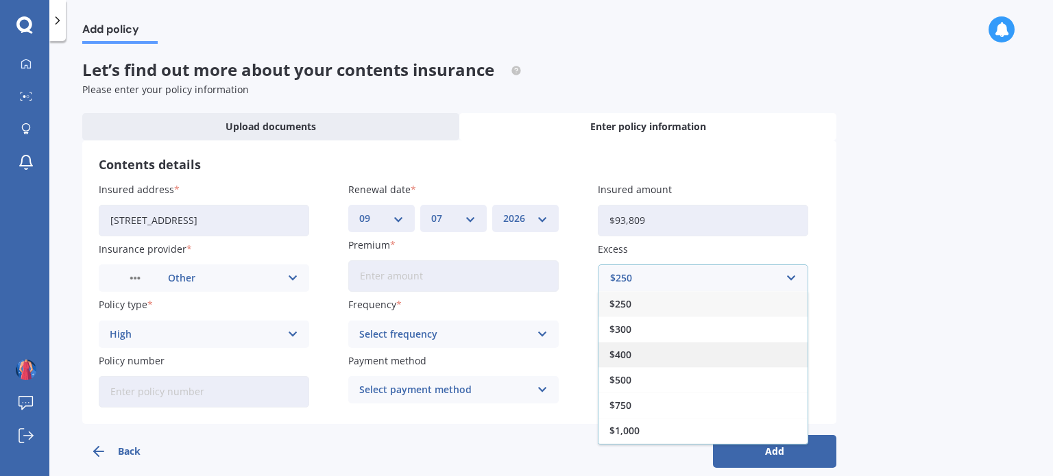
click at [646, 348] on div "$400" at bounding box center [702, 354] width 209 height 25
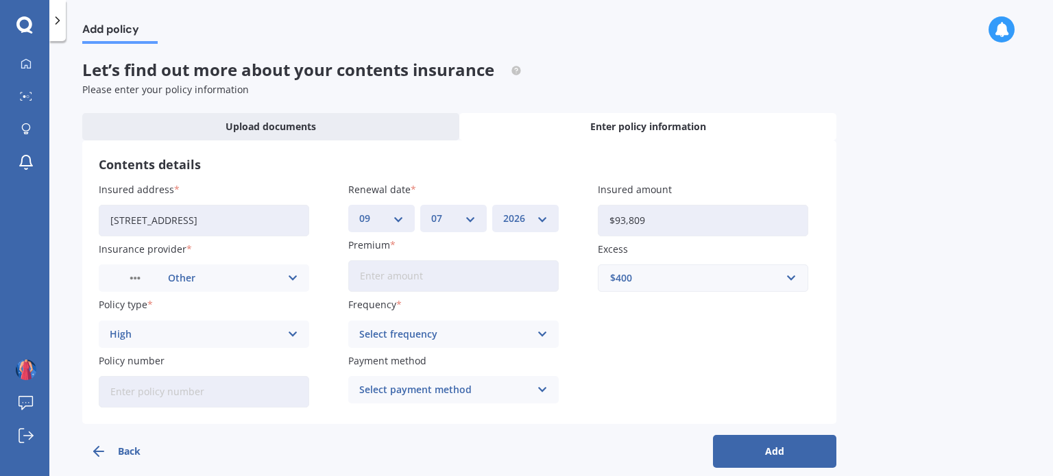
click at [441, 269] on input "Premium" at bounding box center [453, 276] width 210 height 32
type input "$1,237.92"
click at [420, 327] on div "Select frequency" at bounding box center [444, 334] width 171 height 15
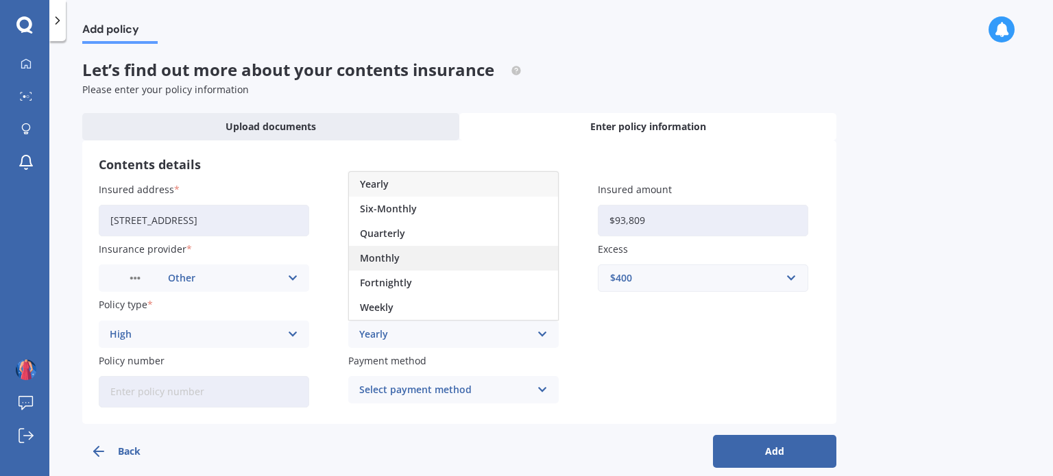
click at [402, 260] on div "Monthly" at bounding box center [453, 258] width 209 height 25
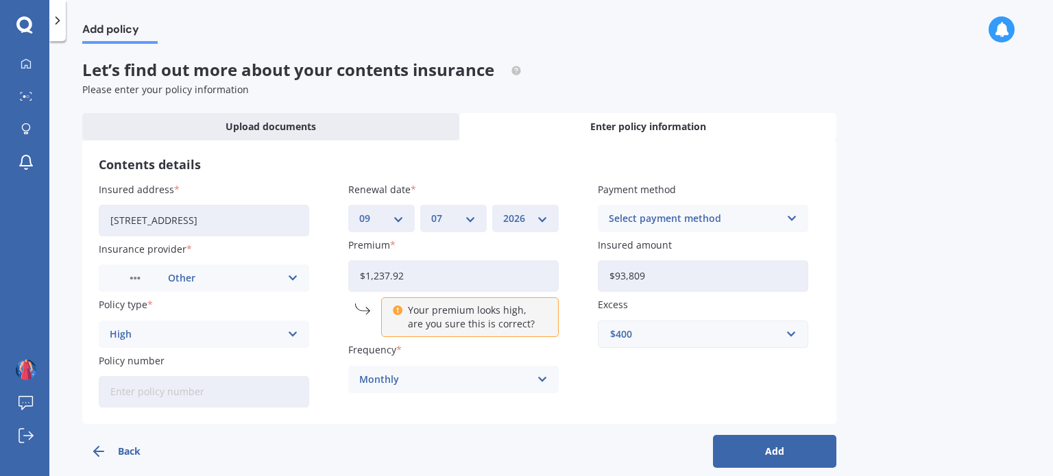
drag, startPoint x: 417, startPoint y: 271, endPoint x: 322, endPoint y: 271, distance: 94.6
click at [322, 271] on div "Insured address [STREET_ADDRESS] Insurance provider Other AA AMI AMP ANZ ASB An…" at bounding box center [459, 295] width 721 height 226
click at [512, 277] on input "$1,237.92" at bounding box center [453, 276] width 210 height 32
drag, startPoint x: 494, startPoint y: 275, endPoint x: 313, endPoint y: 270, distance: 181.0
click at [313, 270] on div "Insured address [STREET_ADDRESS] Insurance provider Other AA AMI AMP ANZ ASB An…" at bounding box center [459, 295] width 721 height 226
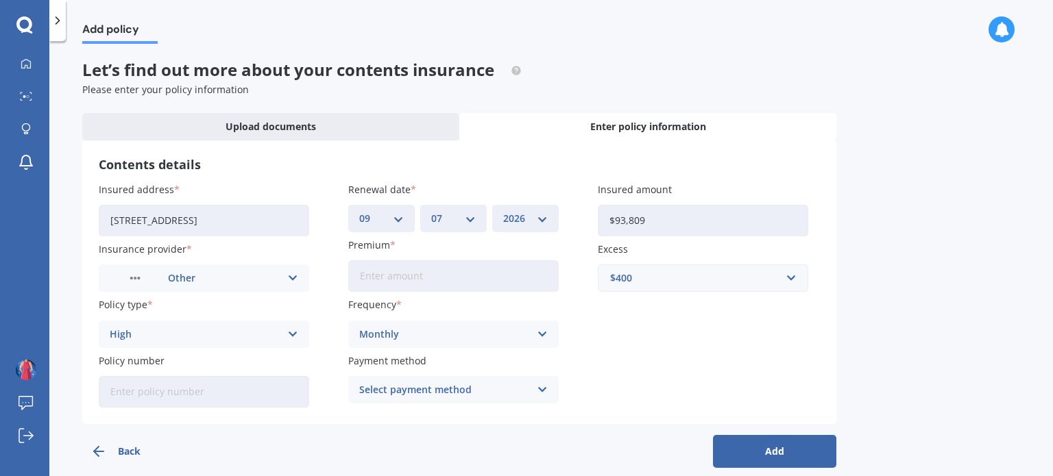
click at [418, 278] on input "Premium" at bounding box center [453, 276] width 210 height 32
type input "$112.96"
click at [434, 397] on div "Select payment method" at bounding box center [444, 390] width 171 height 15
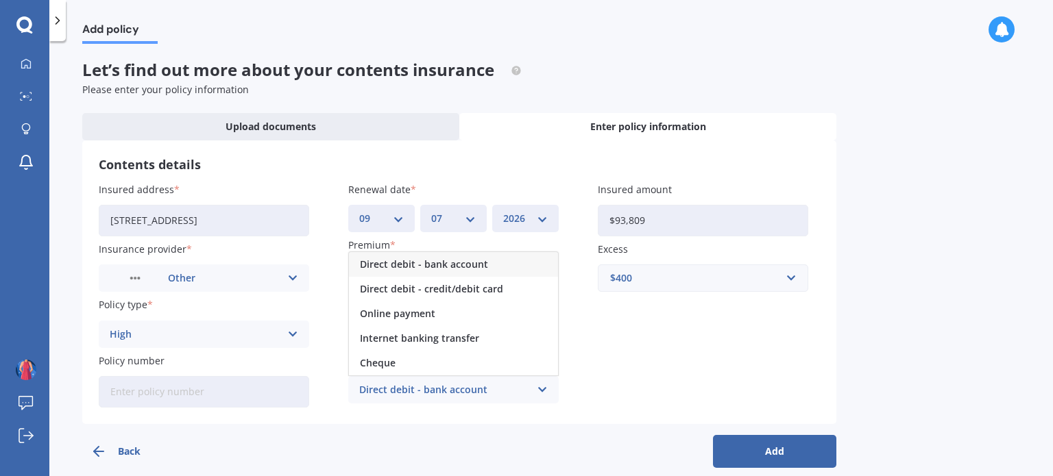
click at [439, 260] on span "Direct debit - bank account" at bounding box center [424, 265] width 128 height 10
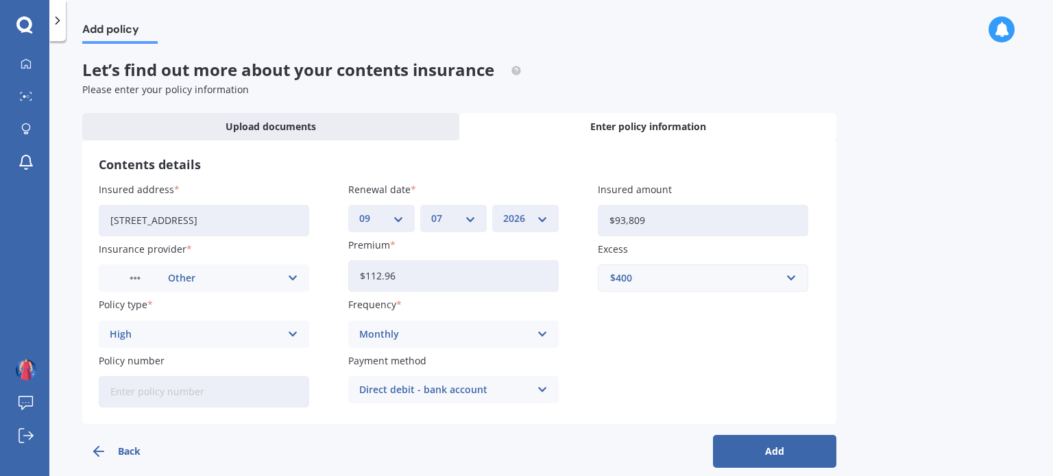
click at [790, 447] on button "Add" at bounding box center [774, 451] width 123 height 33
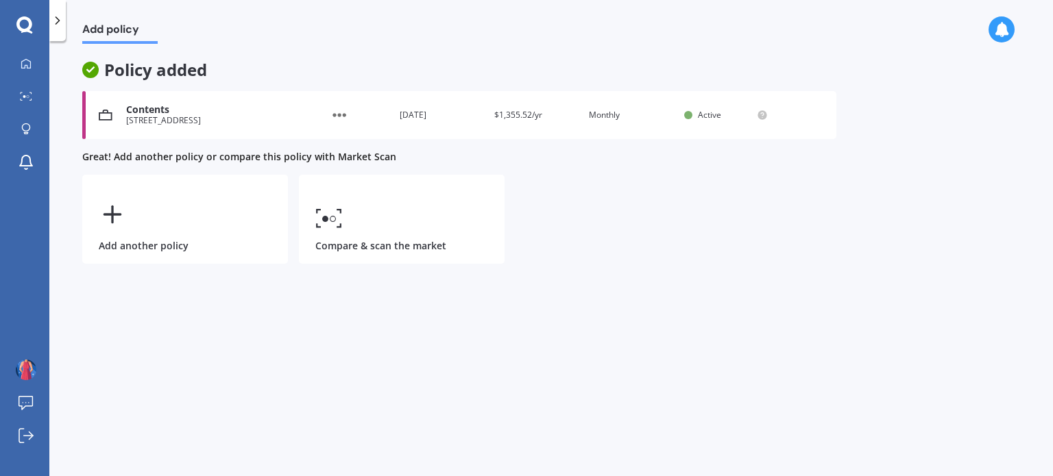
click at [247, 117] on div "[STREET_ADDRESS]" at bounding box center [210, 121] width 168 height 10
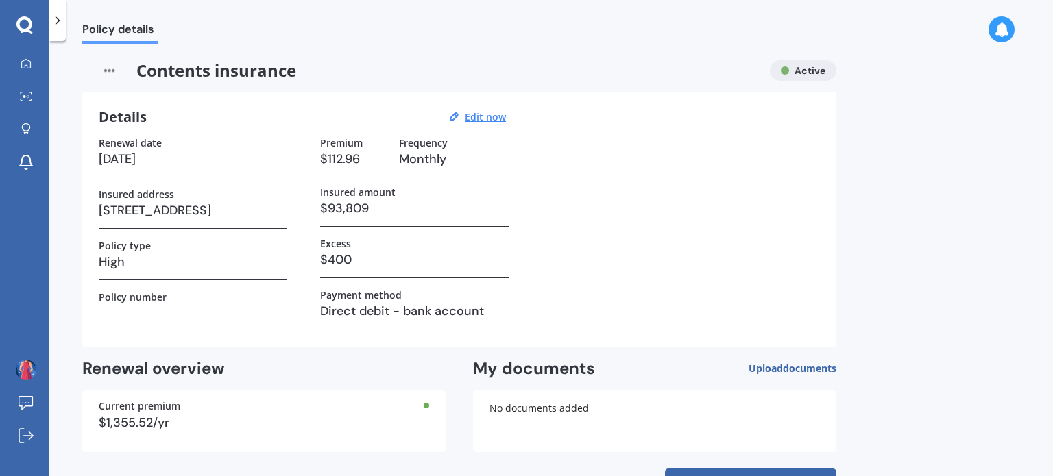
click at [798, 364] on span "documents" at bounding box center [809, 368] width 53 height 13
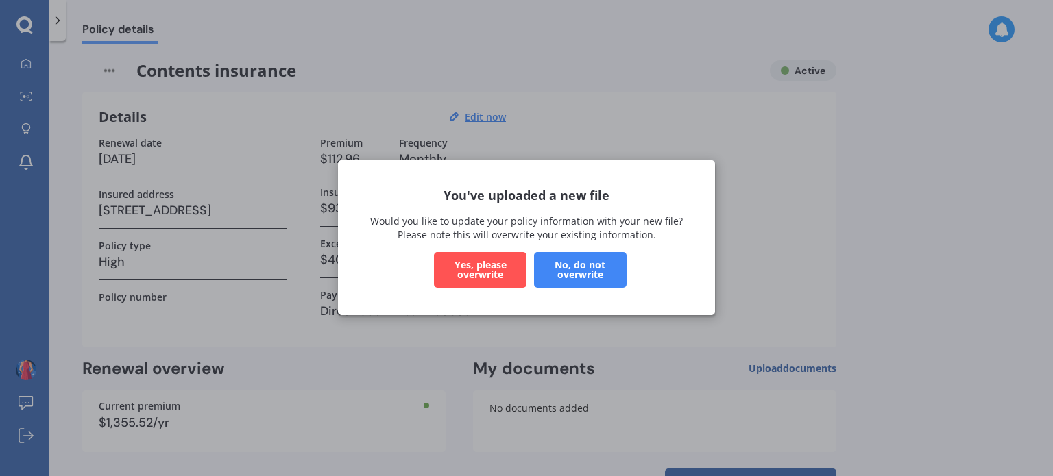
click at [587, 265] on button "No, do not overwrite" at bounding box center [580, 271] width 93 height 36
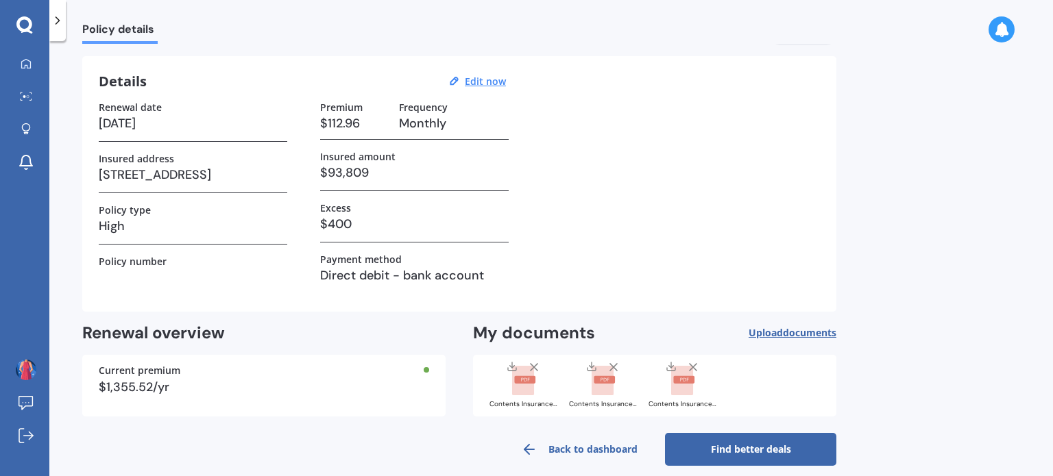
scroll to position [49, 0]
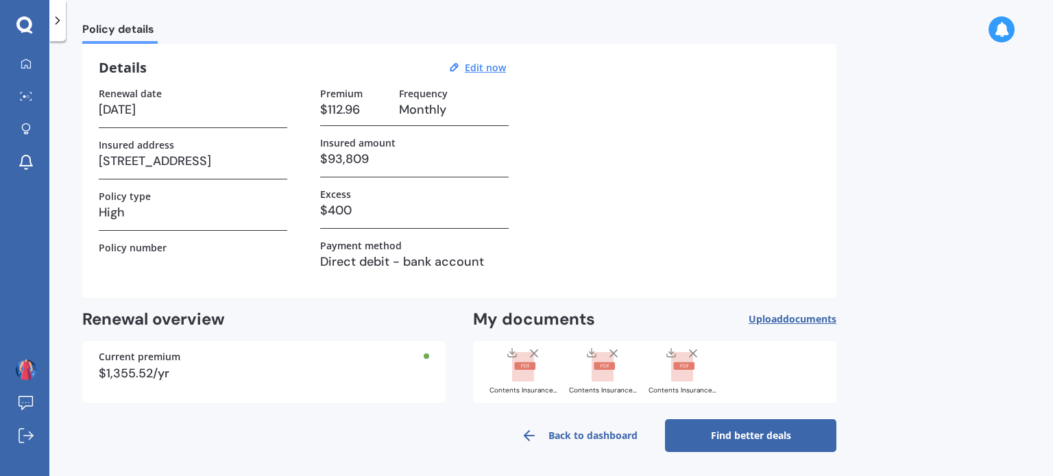
click at [727, 154] on div "Renewal date [DATE] Insured address [STREET_ADDRESS] Policy type High Policy nu…" at bounding box center [459, 185] width 721 height 194
click at [746, 433] on link "Find better deals" at bounding box center [750, 436] width 171 height 33
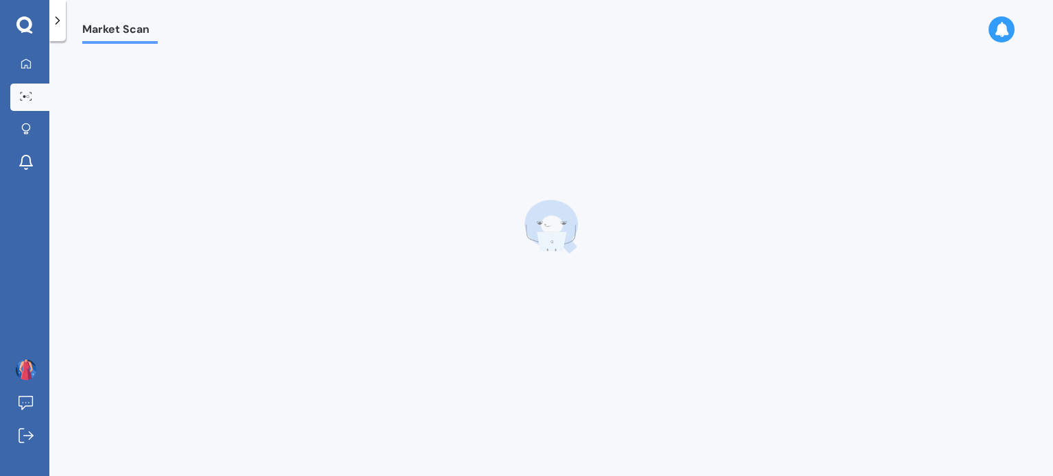
scroll to position [0, 0]
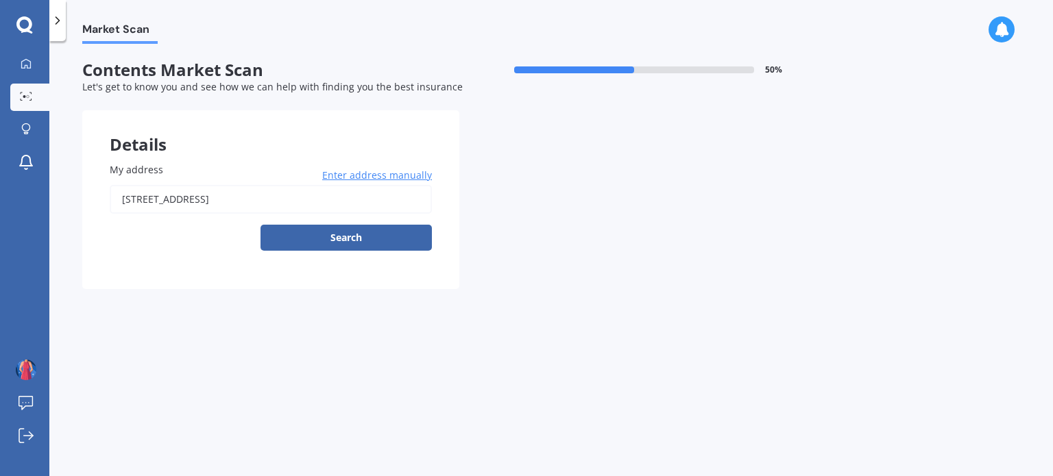
click at [325, 234] on button "Search" at bounding box center [345, 238] width 171 height 26
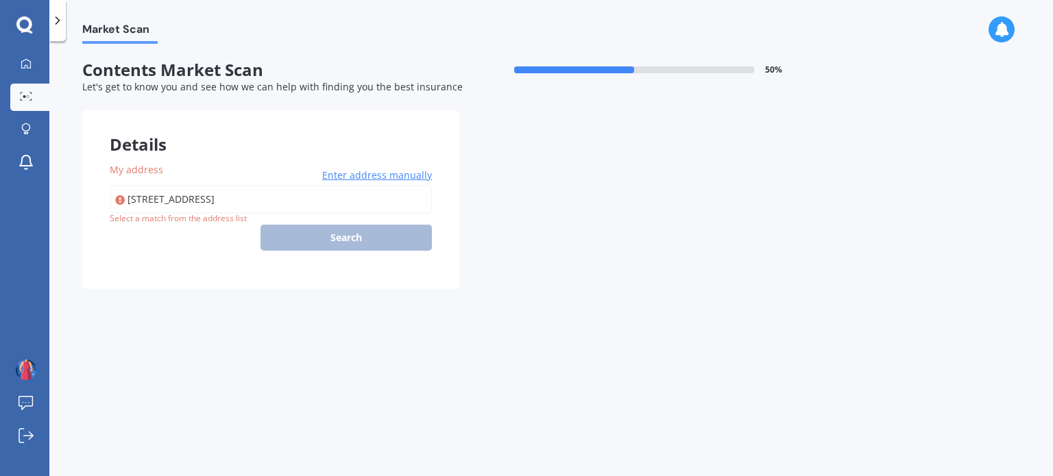
type input "[STREET_ADDRESS]"
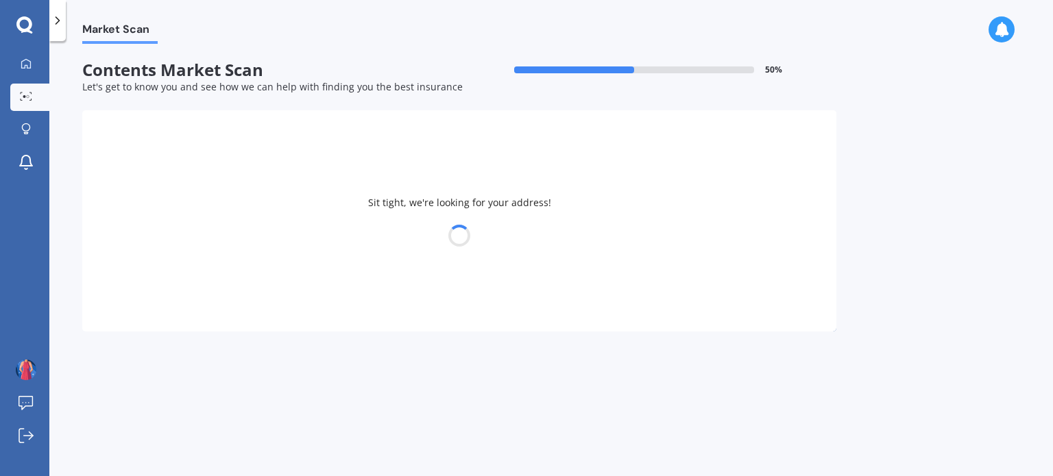
select select "21"
select select "07"
select select "1980"
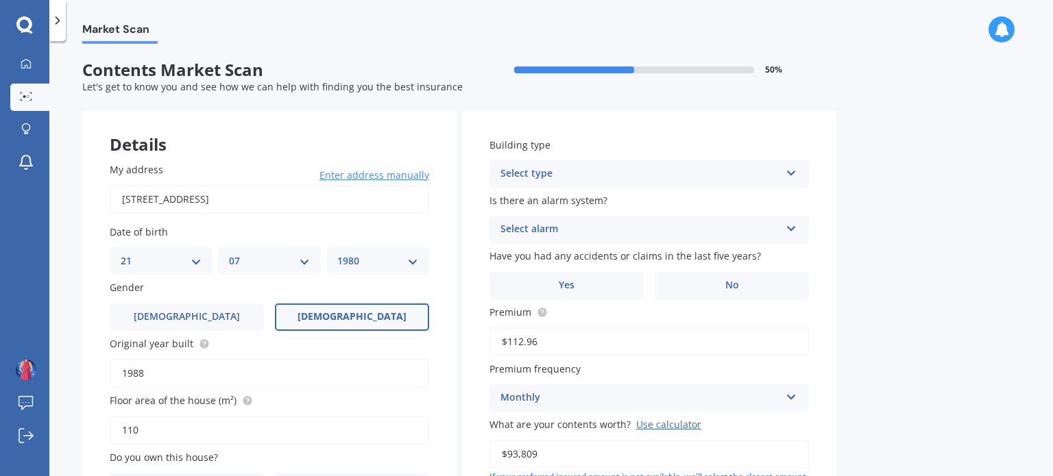
click at [688, 180] on div "Select type" at bounding box center [640, 174] width 280 height 16
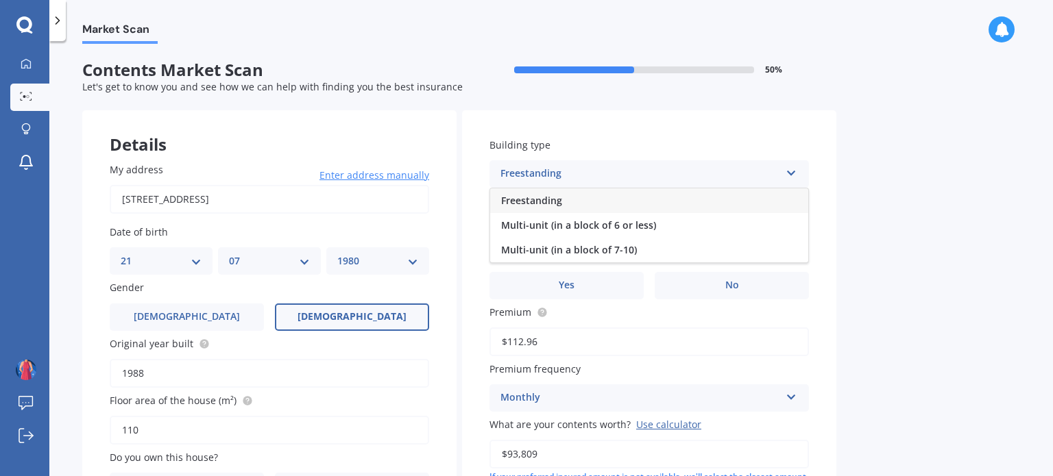
click at [592, 199] on div "Freestanding" at bounding box center [649, 201] width 318 height 25
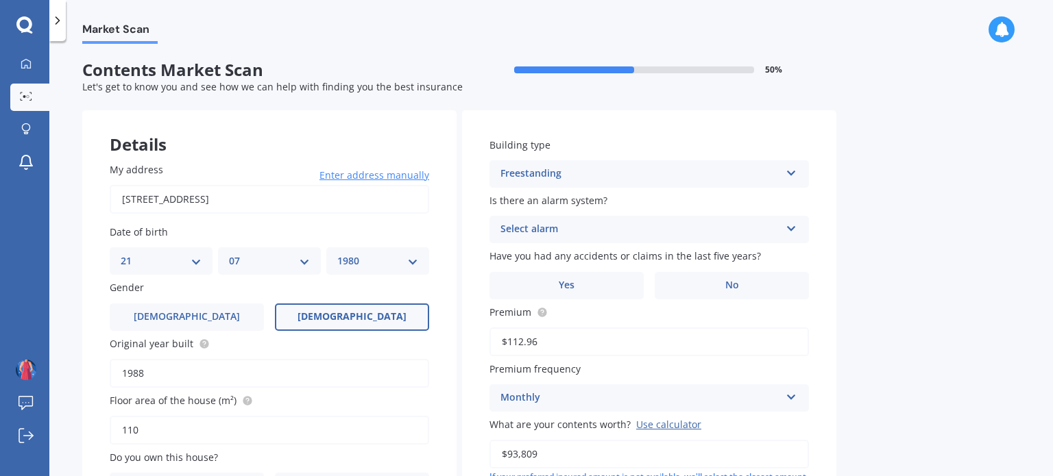
click at [580, 229] on div "Select alarm" at bounding box center [640, 229] width 280 height 16
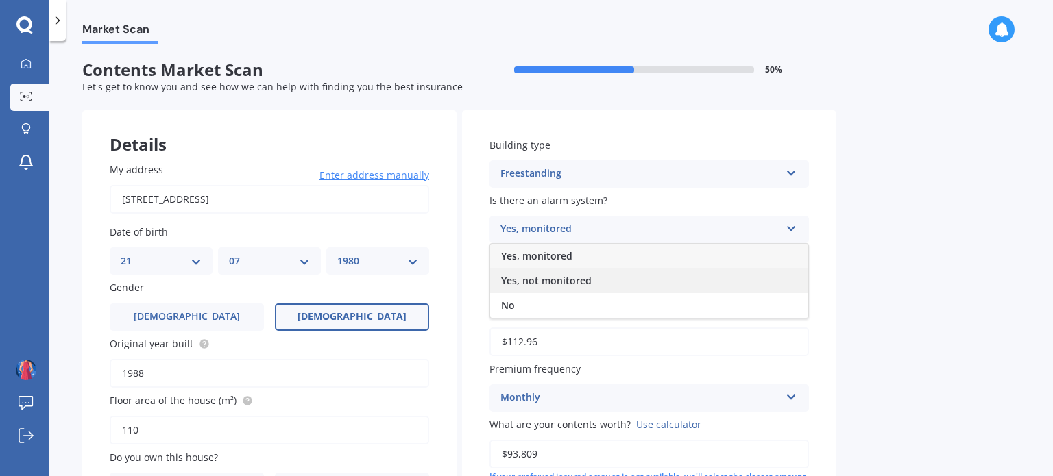
click at [562, 278] on span "Yes, not monitored" at bounding box center [546, 280] width 90 height 13
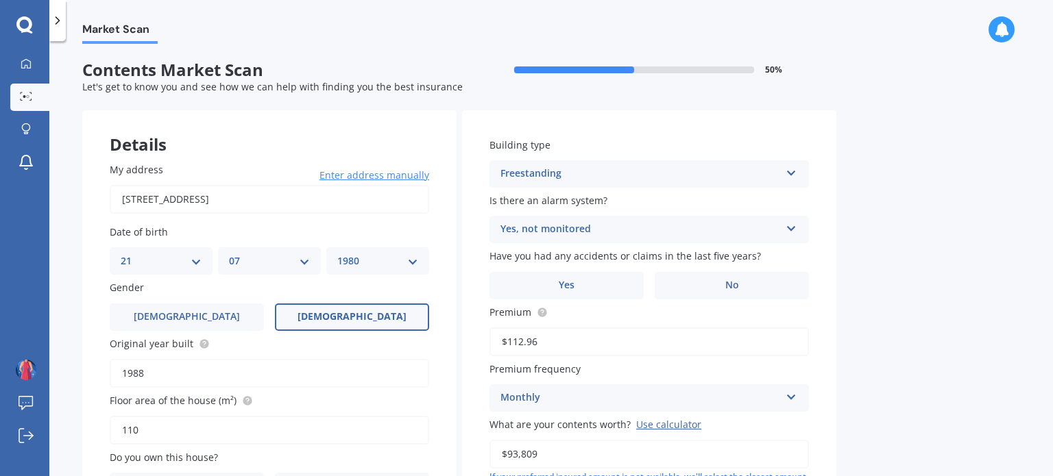
click at [30, 64] on icon at bounding box center [26, 63] width 10 height 10
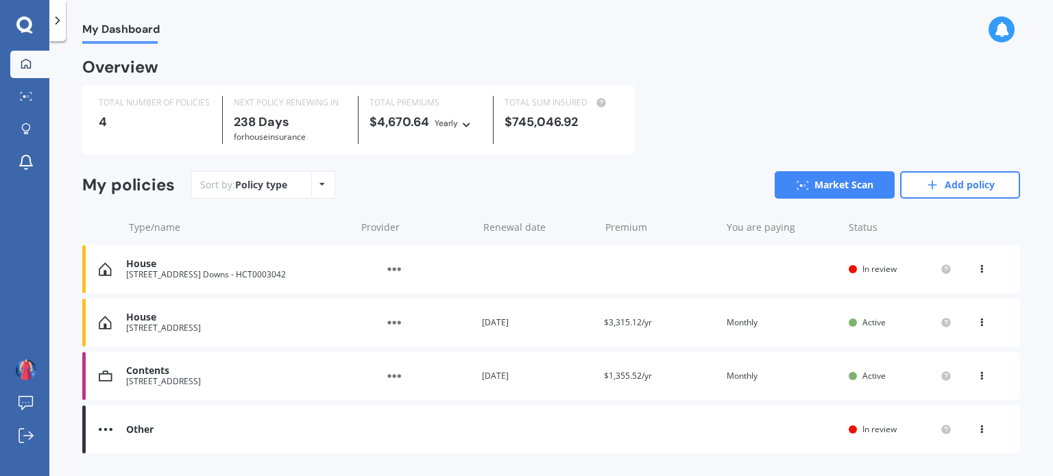
click at [973, 423] on div "Other Renewal date You are paying Status In review View option View policy" at bounding box center [551, 430] width 938 height 48
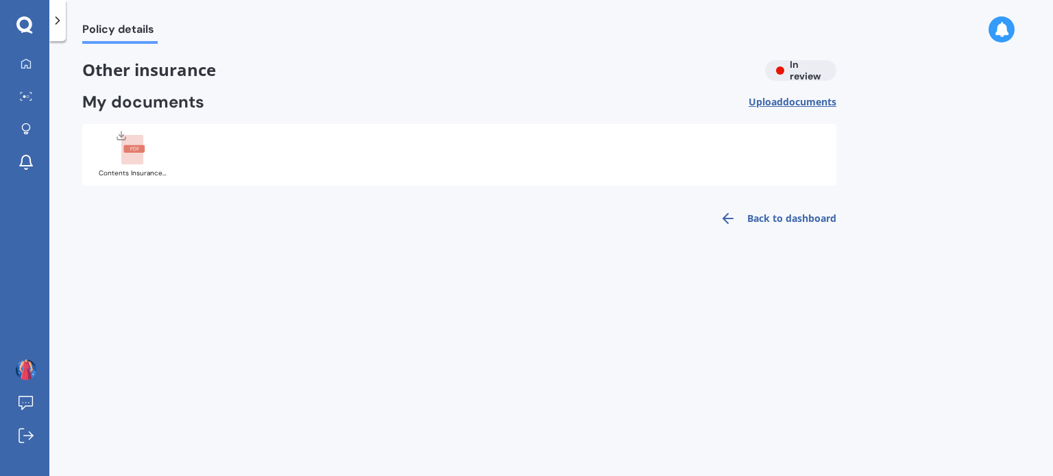
click at [782, 213] on link "Back to dashboard" at bounding box center [774, 218] width 125 height 33
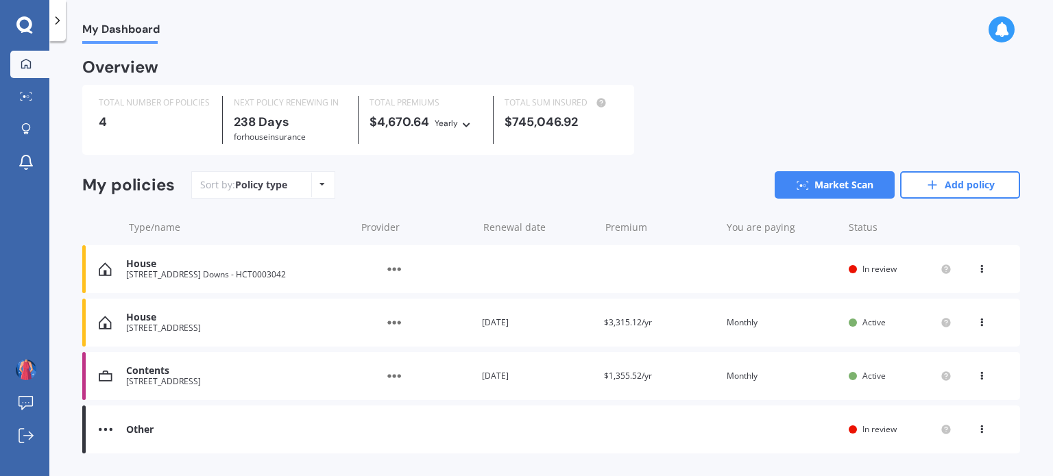
click at [978, 266] on icon at bounding box center [982, 267] width 10 height 8
drag, startPoint x: 947, startPoint y: 223, endPoint x: 883, endPoint y: 216, distance: 64.1
click at [947, 222] on div "Type/name Provider Renewal date Premium You are paying Status" at bounding box center [551, 228] width 938 height 36
click at [30, 99] on icon at bounding box center [30, 99] width 2 height 1
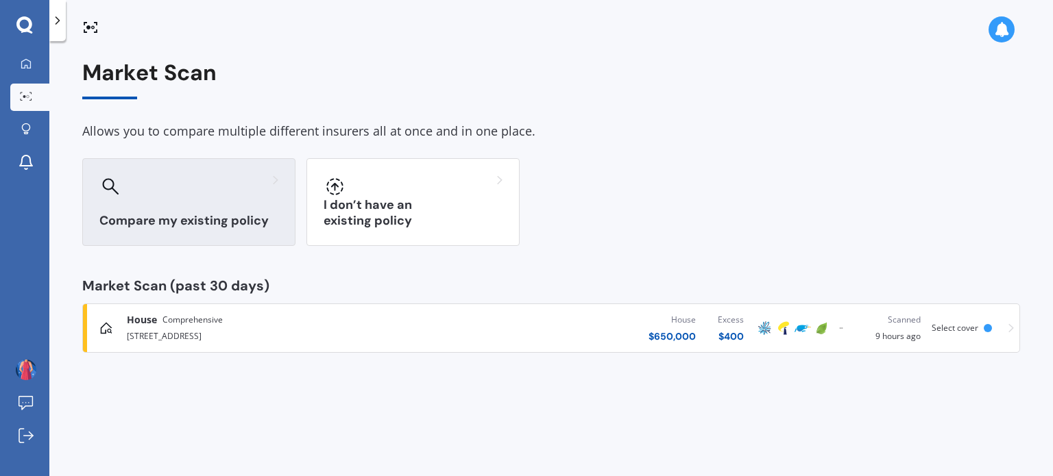
click at [175, 207] on div "Compare my existing policy" at bounding box center [188, 202] width 213 height 88
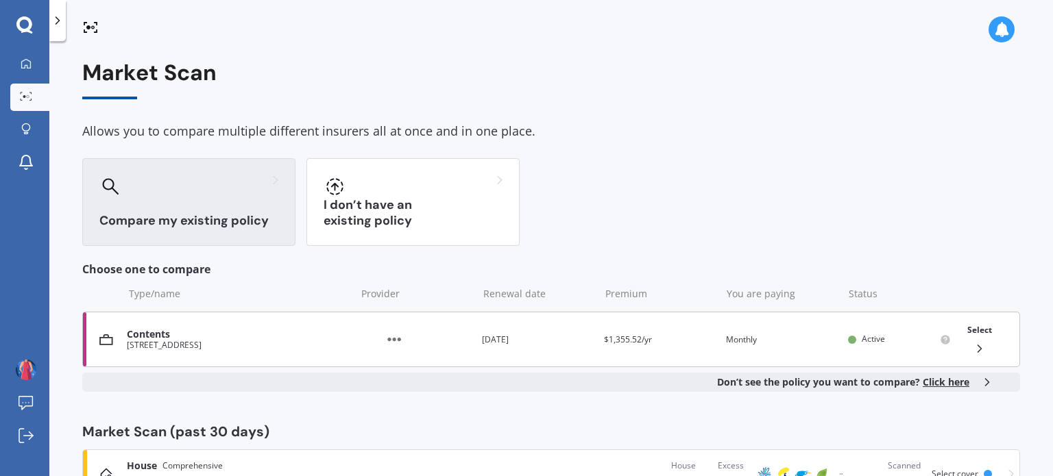
click at [975, 326] on span "Select" at bounding box center [979, 330] width 25 height 12
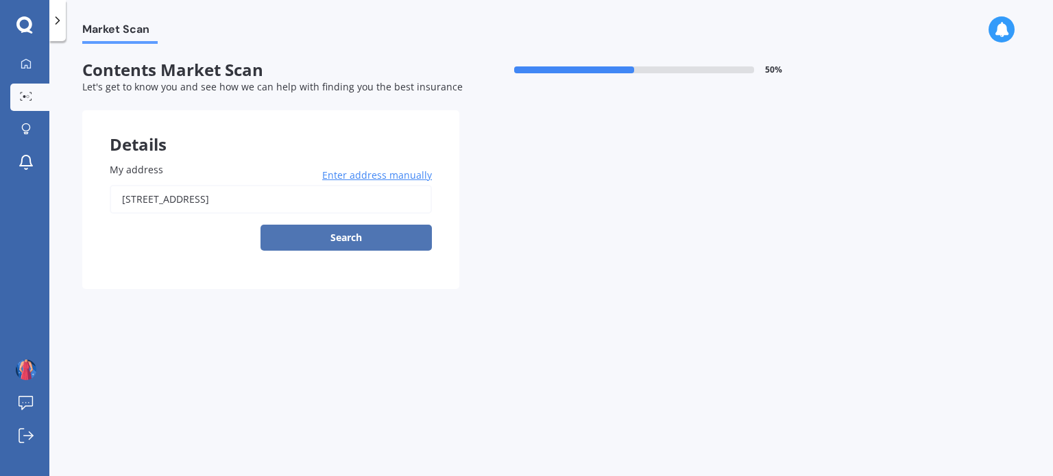
click at [354, 233] on button "Search" at bounding box center [345, 238] width 171 height 26
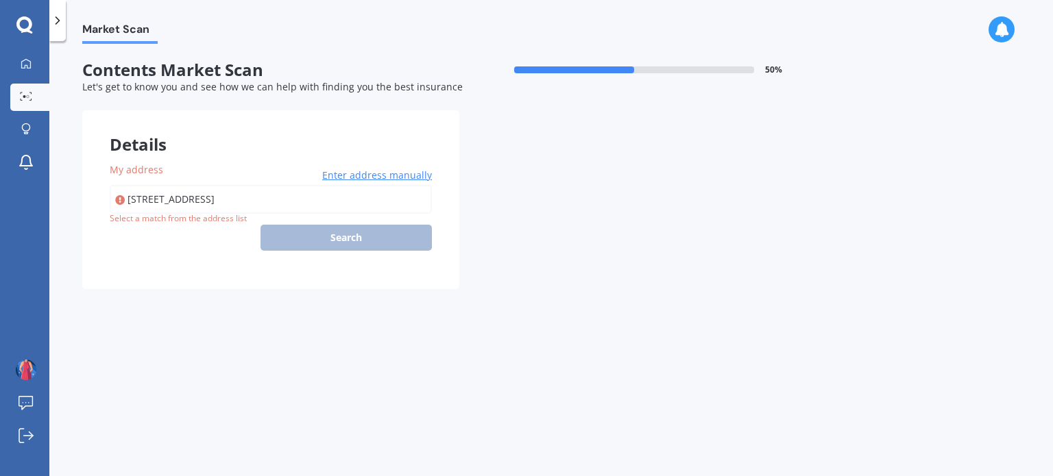
type input "[STREET_ADDRESS]"
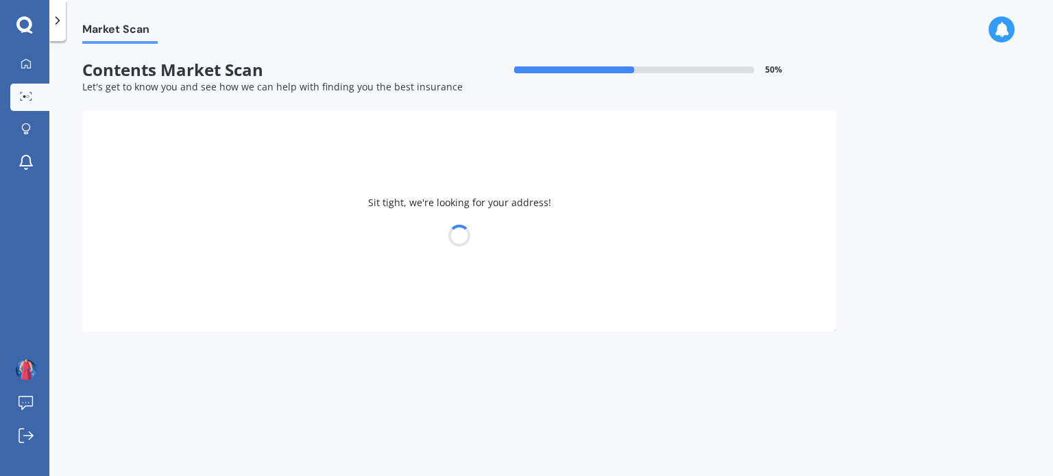
select select "21"
select select "07"
select select "1980"
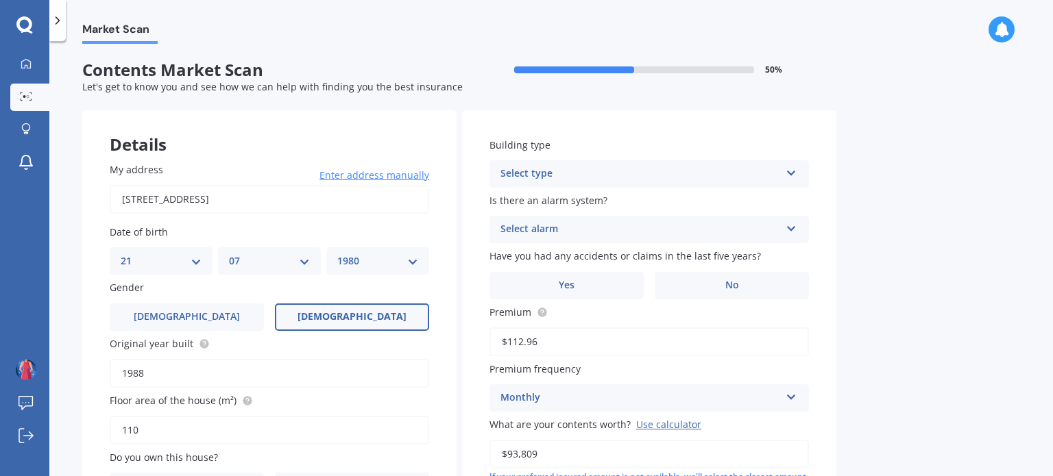
click at [666, 165] on div "Select type Freestanding Multi-unit (in a block of 6 or less) Multi-unit (in a …" at bounding box center [648, 173] width 319 height 27
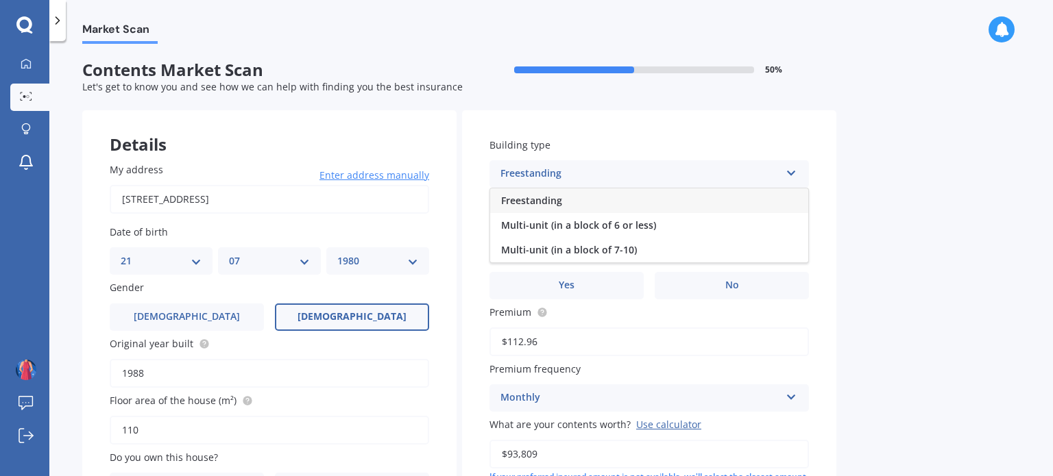
click at [549, 199] on span "Freestanding" at bounding box center [531, 200] width 61 height 13
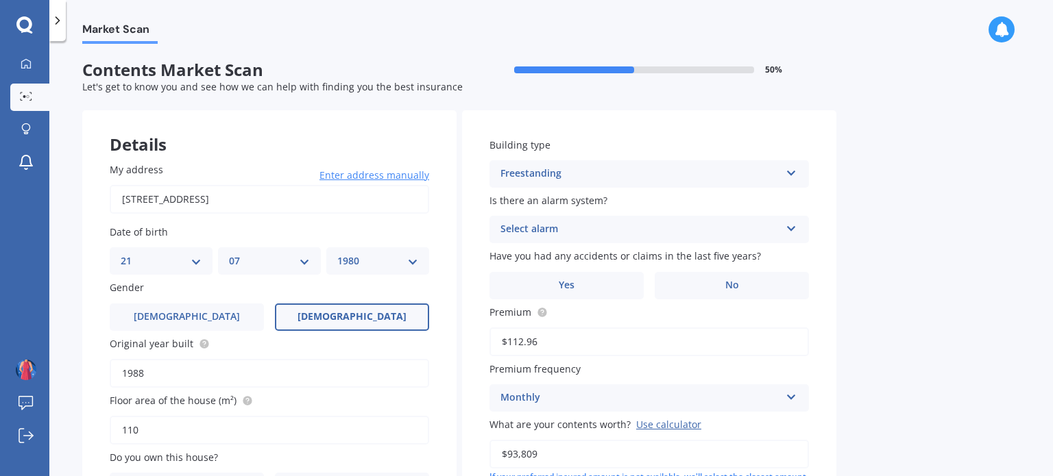
click at [558, 202] on span "Is there an alarm system?" at bounding box center [548, 200] width 118 height 13
click at [553, 232] on div "Select alarm" at bounding box center [640, 229] width 280 height 16
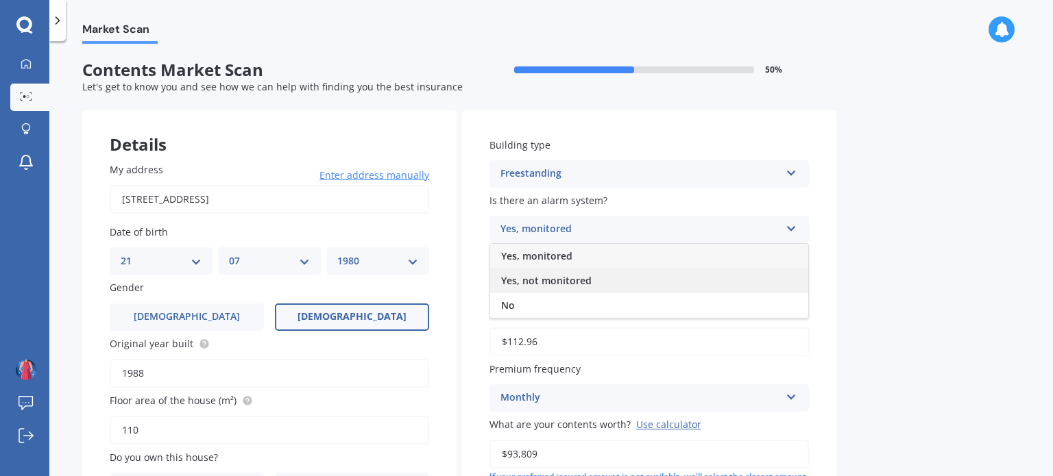
click at [550, 276] on span "Yes, not monitored" at bounding box center [546, 280] width 90 height 13
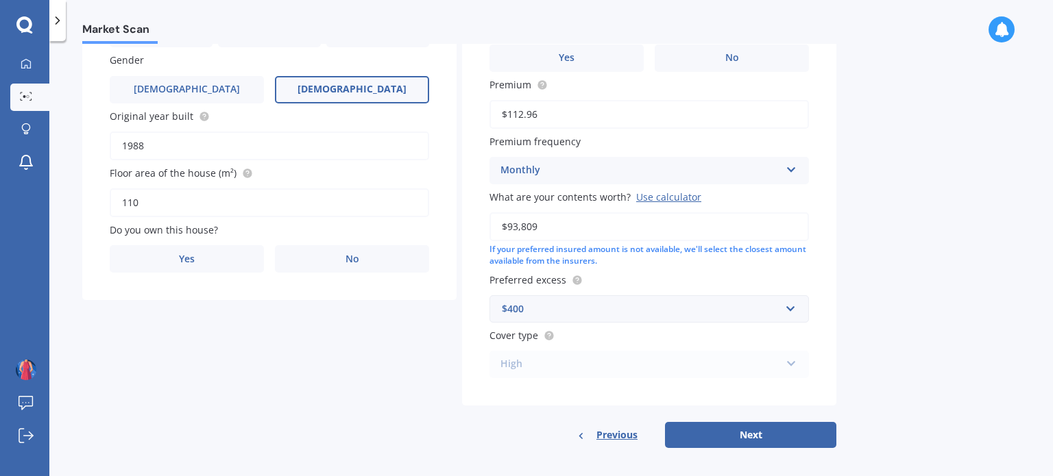
scroll to position [230, 0]
click at [802, 427] on button "Next" at bounding box center [750, 433] width 171 height 26
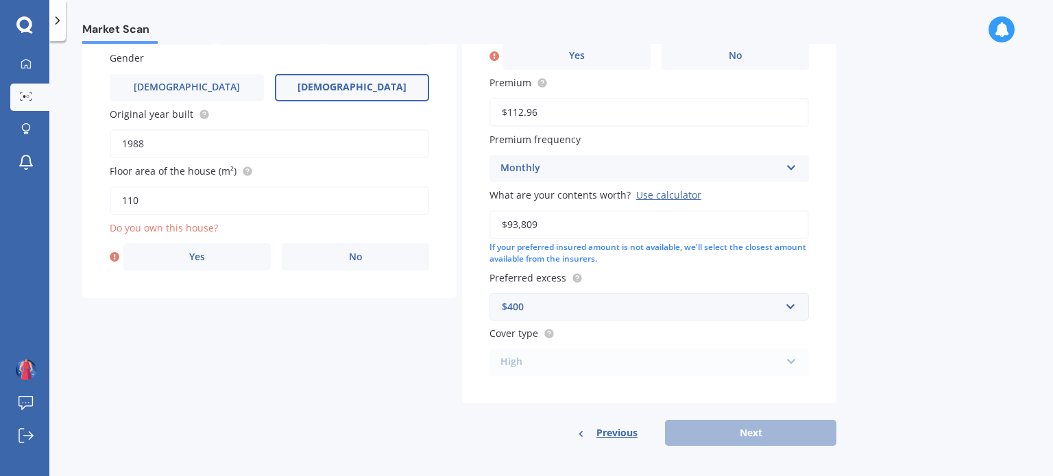
click at [596, 109] on input "$112.96" at bounding box center [648, 112] width 319 height 29
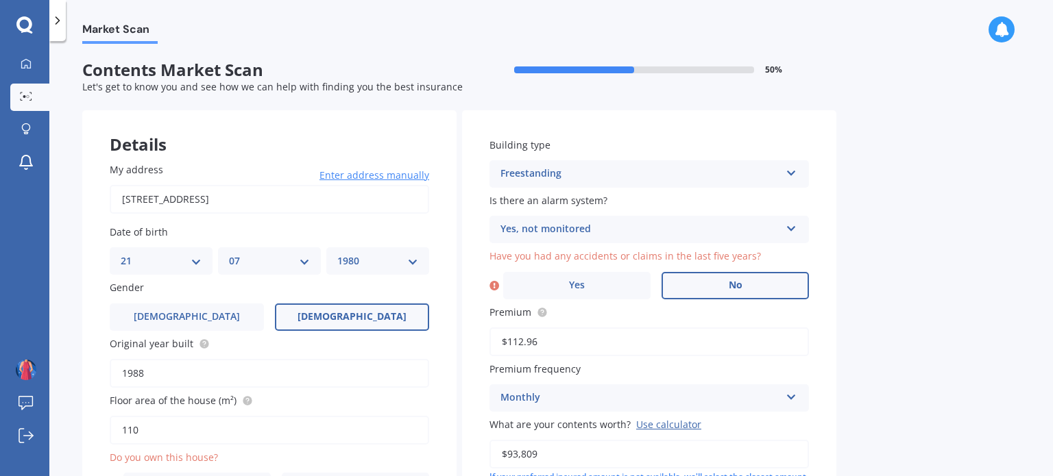
click at [742, 287] on label "No" at bounding box center [735, 285] width 147 height 27
click at [0, 0] on input "No" at bounding box center [0, 0] width 0 height 0
click at [713, 282] on label "No" at bounding box center [732, 285] width 154 height 27
click at [0, 0] on input "No" at bounding box center [0, 0] width 0 height 0
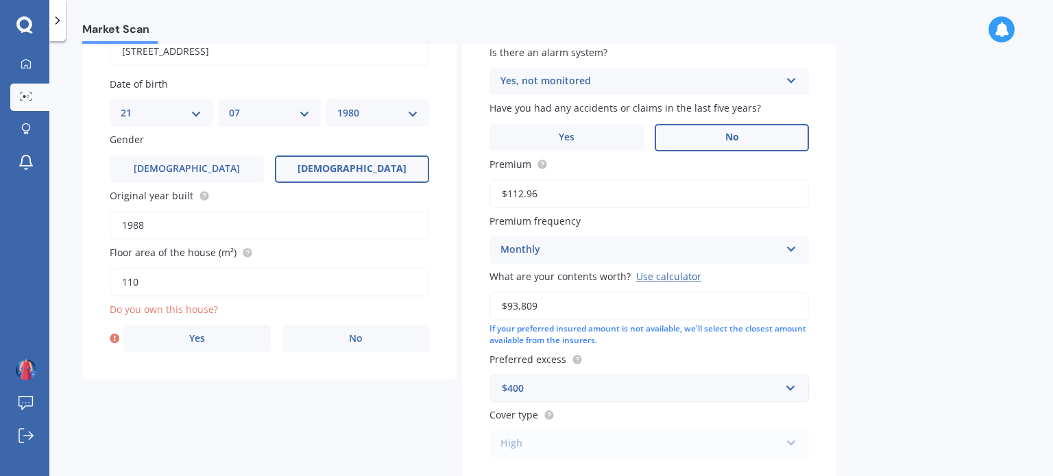
scroll to position [235, 0]
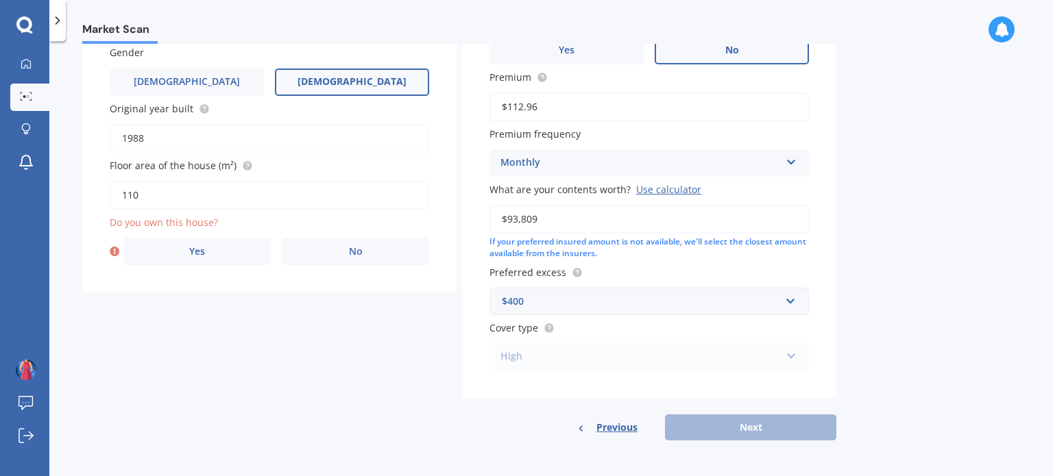
click at [1020, 423] on div "Market Scan Contents Market Scan 50 % Let's get to know you and see how we can …" at bounding box center [551, 261] width 1004 height 435
click at [182, 249] on label "Yes" at bounding box center [196, 251] width 147 height 27
click at [0, 0] on input "Yes" at bounding box center [0, 0] width 0 height 0
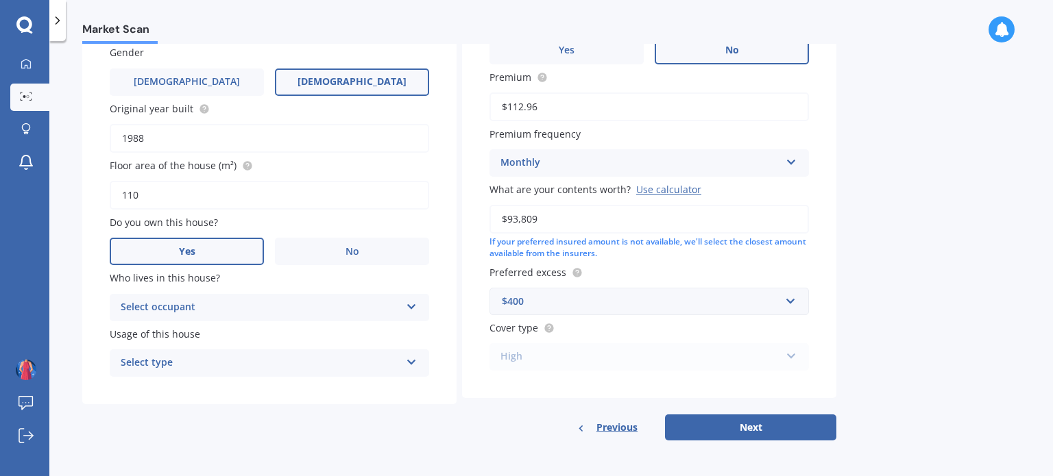
click at [210, 361] on div "Select type" at bounding box center [261, 363] width 280 height 16
click at [164, 389] on span "Permanent" at bounding box center [147, 389] width 52 height 13
click at [221, 302] on div "Select occupant" at bounding box center [261, 308] width 280 height 16
click at [167, 331] on div "Owner" at bounding box center [269, 334] width 318 height 25
click at [737, 428] on button "Next" at bounding box center [750, 428] width 171 height 26
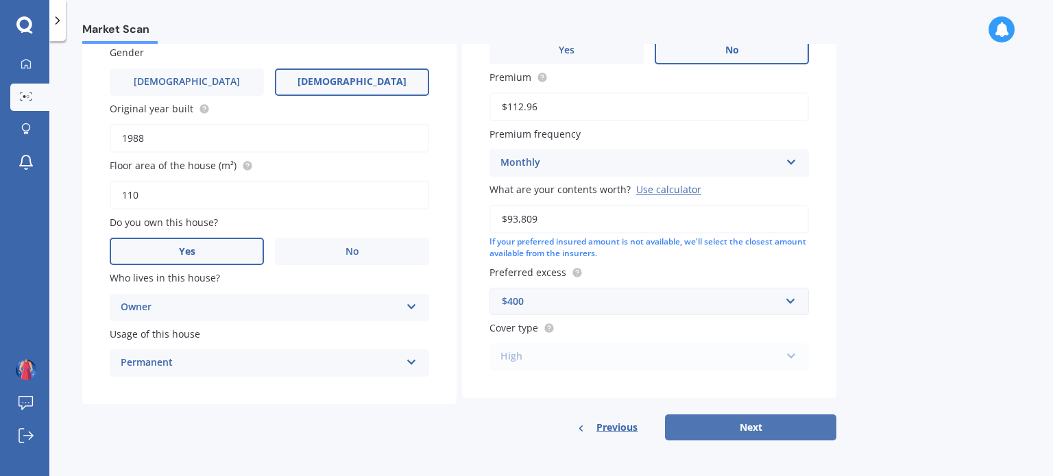
select select "21"
select select "07"
select select "1980"
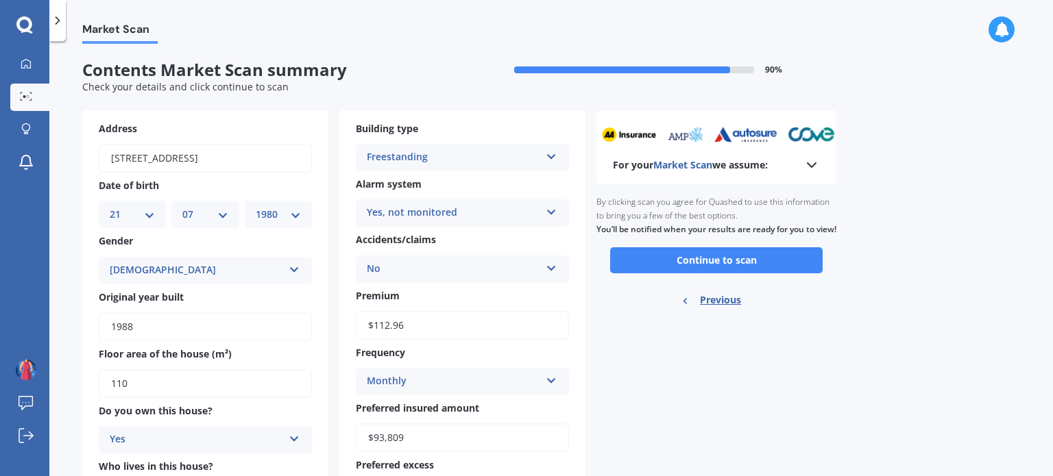
scroll to position [0, 0]
click at [745, 271] on button "Continue to scan" at bounding box center [716, 260] width 213 height 26
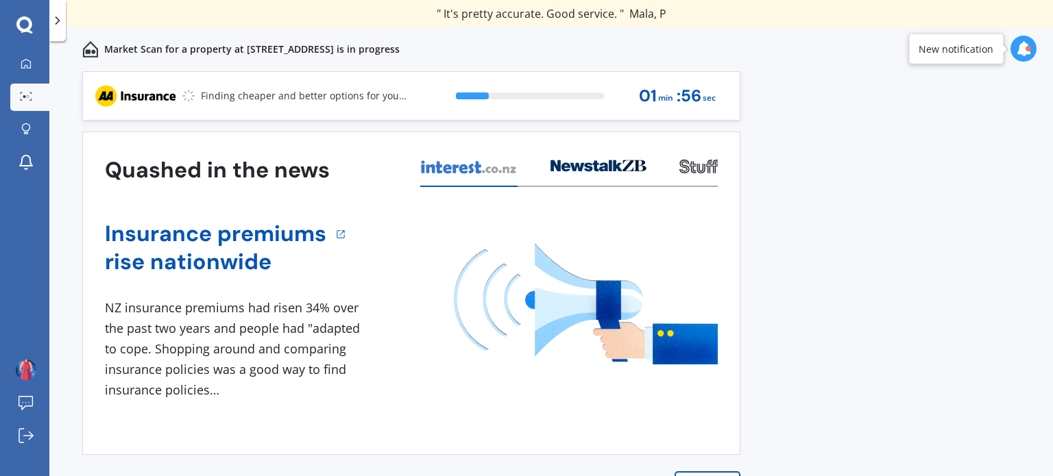
click at [745, 271] on div "Previous 60,000+ Kiwis have signed up to shop and save on insurance with us " H…" at bounding box center [551, 288] width 1004 height 435
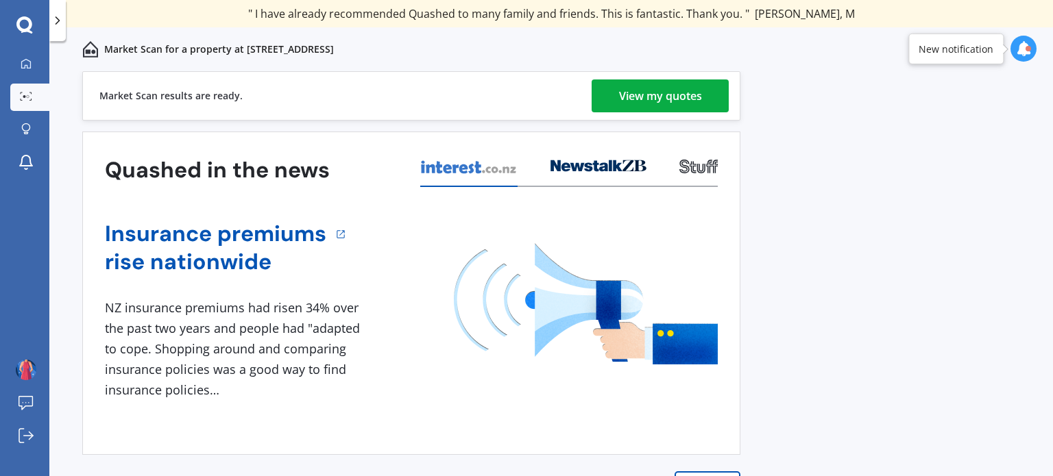
click at [652, 98] on div "View my quotes" at bounding box center [660, 96] width 83 height 33
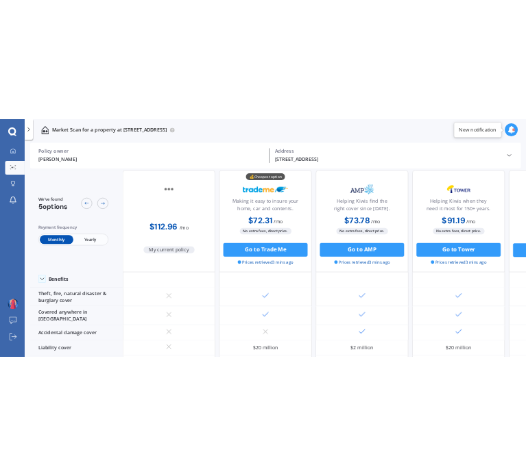
scroll to position [41, 0]
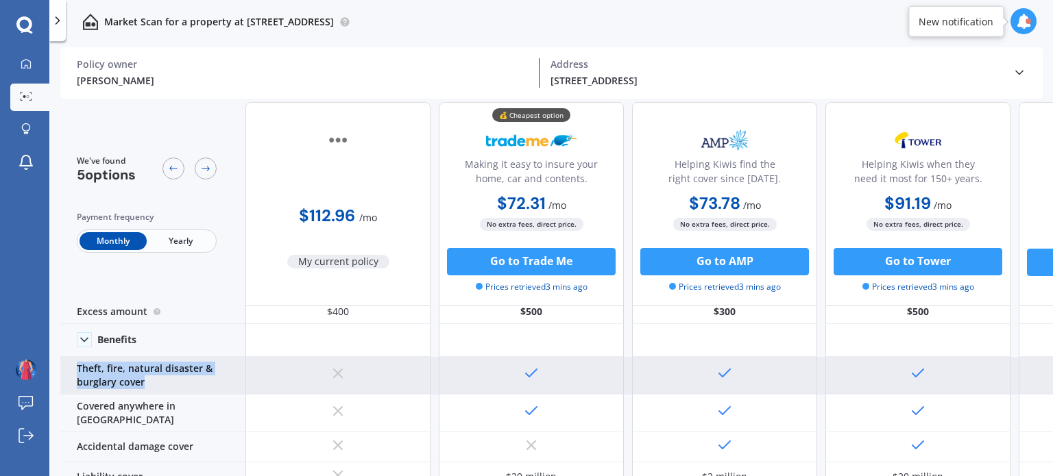
drag, startPoint x: 77, startPoint y: 367, endPoint x: 154, endPoint y: 381, distance: 78.1
click at [154, 381] on div "Theft, fire, natural disaster & burglary cover" at bounding box center [152, 376] width 185 height 38
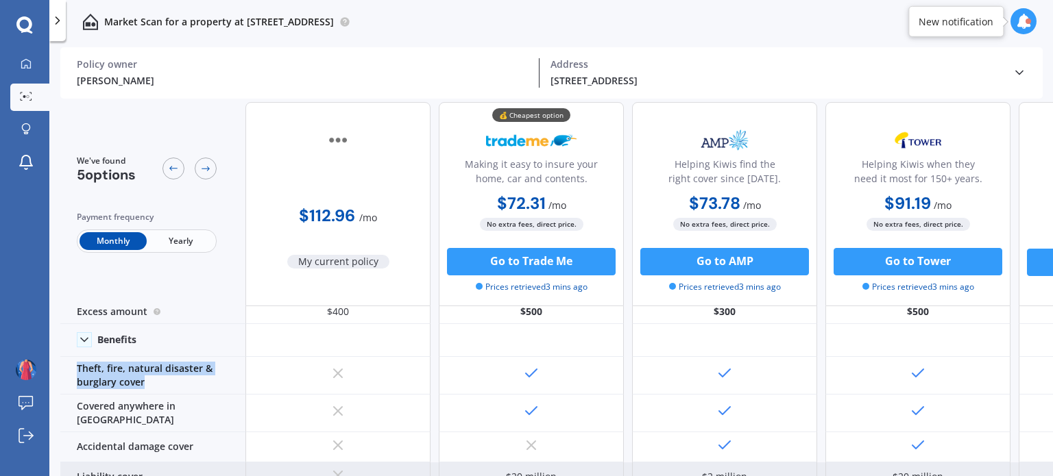
copy div "Theft, fire, natural disaster & burglary cover"
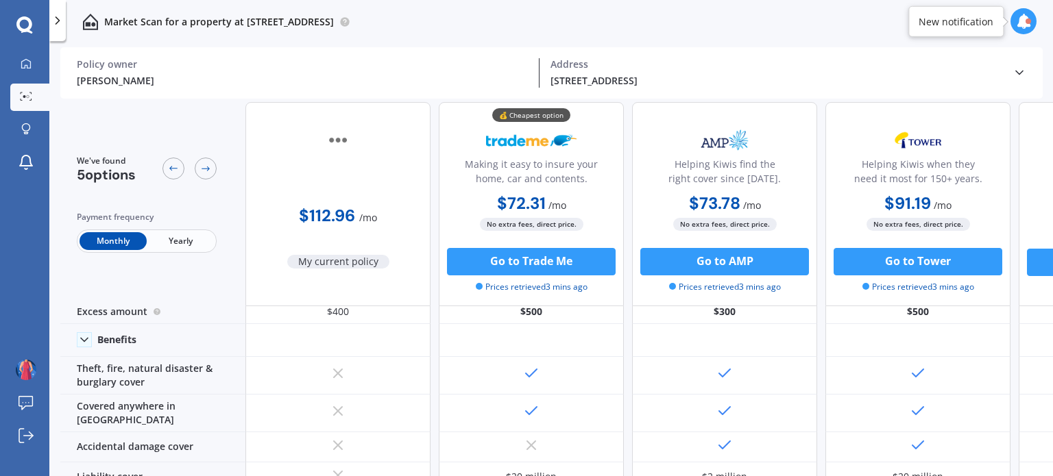
click at [737, 20] on div "Market Scan for a property at [STREET_ADDRESS]" at bounding box center [551, 22] width 1004 height 44
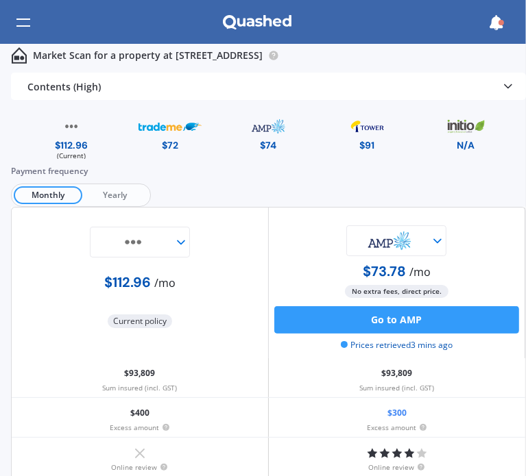
scroll to position [365, 0]
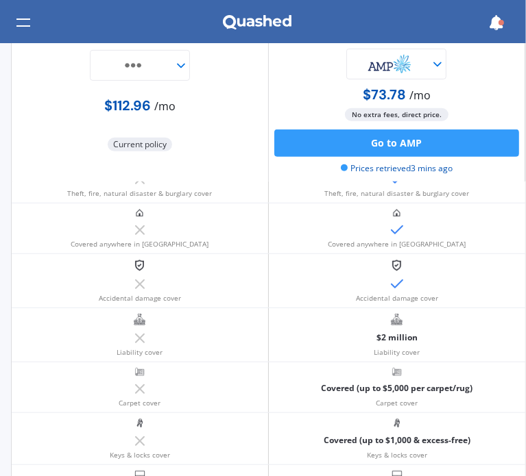
click at [8, 60] on div "Market Scan for a property at [STREET_ADDRESS] Contents (High) Policy owner [PE…" at bounding box center [263, 260] width 526 height 433
drag, startPoint x: 101, startPoint y: 243, endPoint x: 184, endPoint y: 248, distance: 83.1
click at [184, 248] on div "Covered anywhere in [GEOGRAPHIC_DATA]" at bounding box center [140, 229] width 257 height 50
copy small "Covered anywhere in [GEOGRAPHIC_DATA]"
drag, startPoint x: 99, startPoint y: 295, endPoint x: 206, endPoint y: 296, distance: 106.3
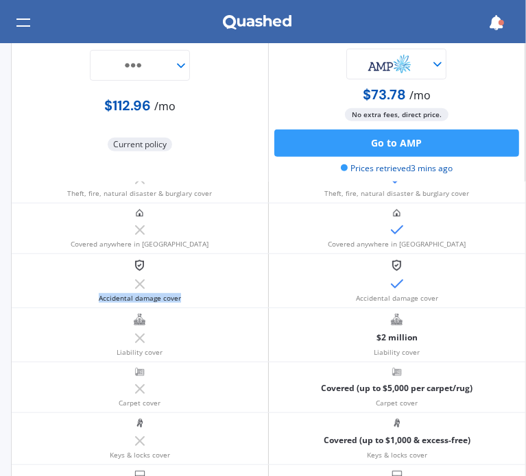
click at [206, 296] on div "Accidental damage cover" at bounding box center [140, 280] width 257 height 53
copy small "Accidental damage cover"
drag, startPoint x: 118, startPoint y: 348, endPoint x: 173, endPoint y: 351, distance: 54.9
click at [173, 351] on div "Liability cover" at bounding box center [140, 334] width 257 height 53
click at [132, 353] on small "Liability cover" at bounding box center [140, 352] width 46 height 8
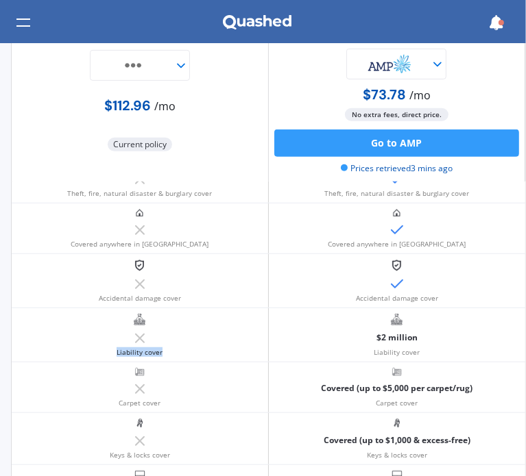
drag, startPoint x: 117, startPoint y: 352, endPoint x: 167, endPoint y: 351, distance: 50.7
click at [167, 351] on div "Liability cover" at bounding box center [140, 334] width 257 height 53
copy small "Liability cover"
drag, startPoint x: 119, startPoint y: 403, endPoint x: 162, endPoint y: 402, distance: 42.5
click at [162, 402] on div "Carpet cover" at bounding box center [140, 388] width 257 height 50
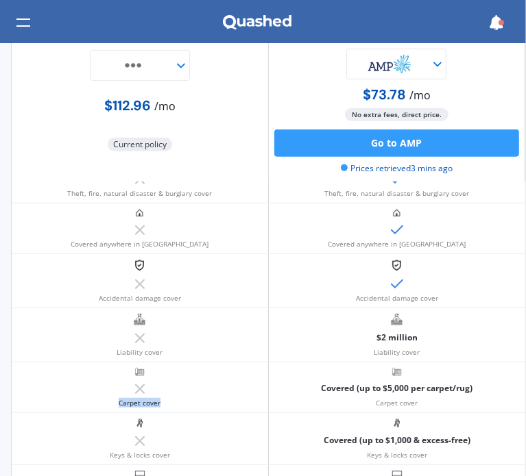
copy small "Carpet cover"
drag, startPoint x: 110, startPoint y: 450, endPoint x: 185, endPoint y: 452, distance: 75.4
click at [185, 452] on div "Keys & locks cover" at bounding box center [140, 438] width 257 height 51
copy small "Keys & locks cover"
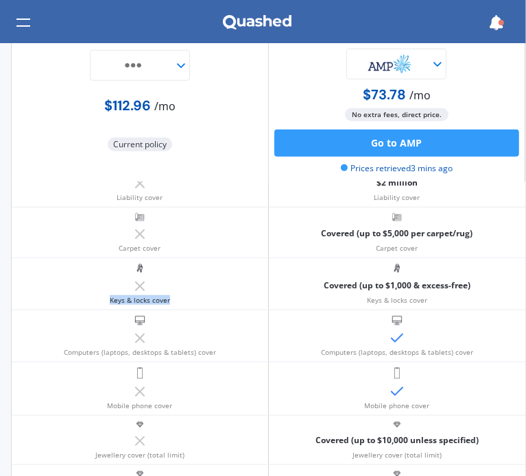
scroll to position [522, 0]
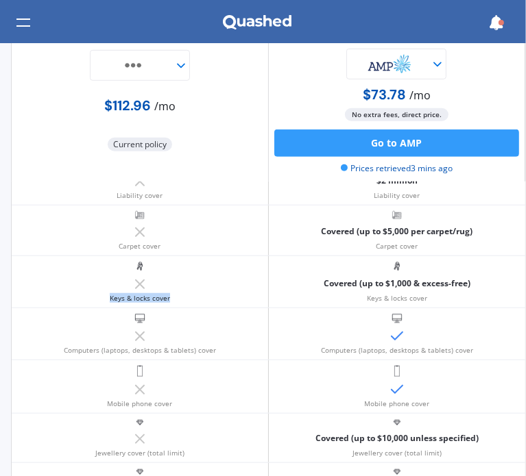
copy small "Keys & locks cover"
drag, startPoint x: 66, startPoint y: 349, endPoint x: 215, endPoint y: 348, distance: 148.1
click at [215, 348] on div "Computers (laptops, desktops & tablets) cover" at bounding box center [140, 333] width 257 height 51
copy small "omputers (laptops, desktops & tablets) cover"
drag, startPoint x: 110, startPoint y: 403, endPoint x: 183, endPoint y: 402, distance: 73.4
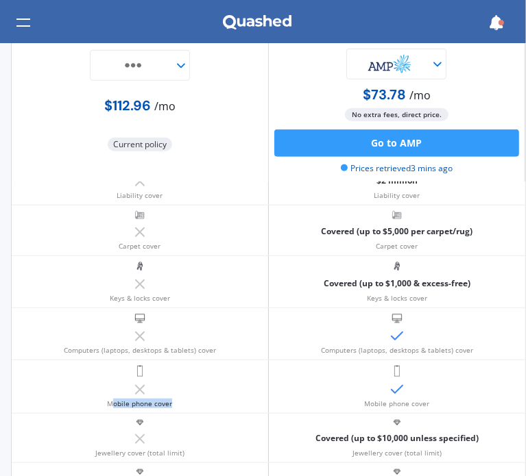
click at [183, 402] on div "Mobile phone cover" at bounding box center [140, 387] width 257 height 53
click at [104, 400] on div "Mobile phone cover" at bounding box center [140, 387] width 257 height 53
drag, startPoint x: 114, startPoint y: 400, endPoint x: 173, endPoint y: 402, distance: 58.3
click at [173, 402] on div "Mobile phone cover" at bounding box center [140, 387] width 257 height 53
copy small "Mobile phone cover"
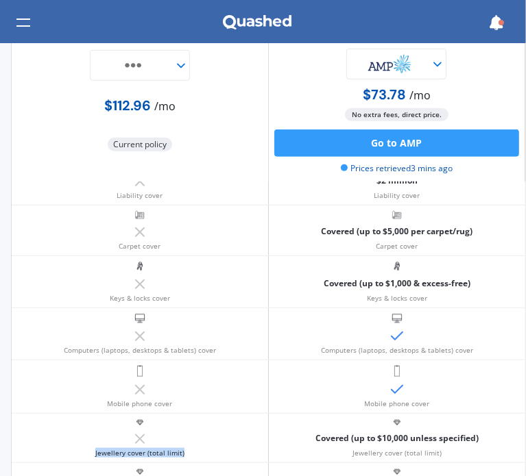
drag, startPoint x: 96, startPoint y: 450, endPoint x: 184, endPoint y: 452, distance: 87.8
click at [184, 452] on div "Jewellery cover (total limit)" at bounding box center [140, 438] width 257 height 49
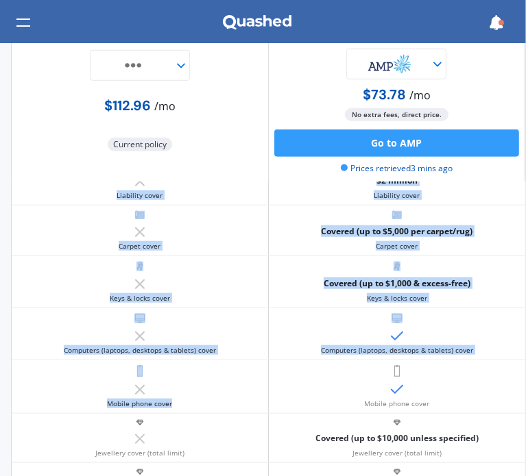
drag, startPoint x: 380, startPoint y: 265, endPoint x: 491, endPoint y: 164, distance: 149.9
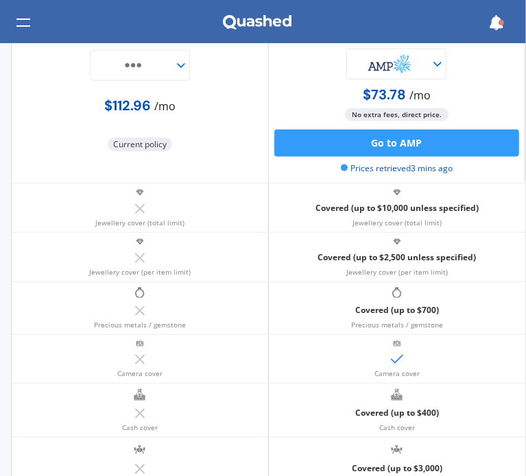
scroll to position [771, 0]
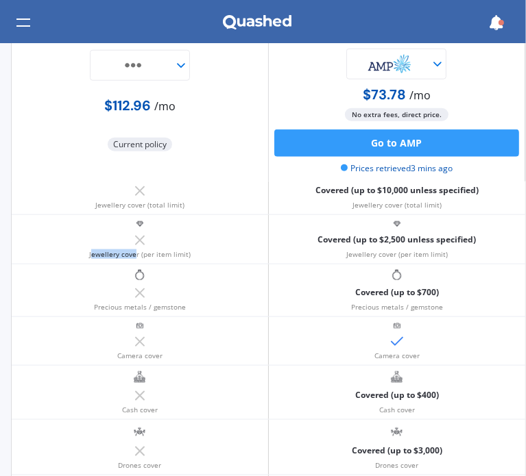
drag, startPoint x: 91, startPoint y: 253, endPoint x: 133, endPoint y: 253, distance: 41.8
click at [133, 253] on small "Jewellery cover (per item limit)" at bounding box center [139, 254] width 101 height 8
click at [88, 253] on div "Jewellery cover (per item limit)" at bounding box center [140, 239] width 257 height 49
drag, startPoint x: 88, startPoint y: 252, endPoint x: 201, endPoint y: 256, distance: 113.2
click at [201, 256] on div "Jewellery cover (per item limit)" at bounding box center [140, 239] width 257 height 49
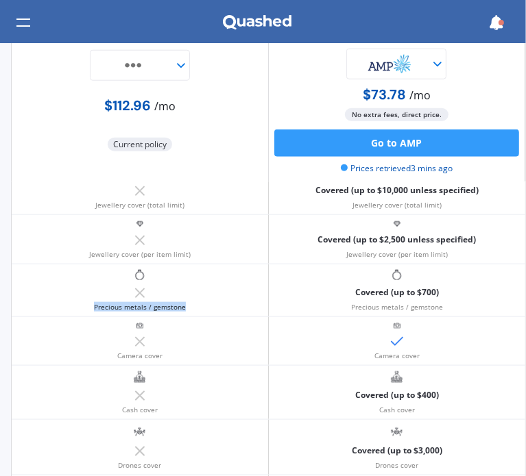
drag, startPoint x: 95, startPoint y: 304, endPoint x: 184, endPoint y: 304, distance: 88.4
click at [184, 304] on div "Precious metals / gemstone" at bounding box center [140, 291] width 257 height 52
drag, startPoint x: 117, startPoint y: 355, endPoint x: 173, endPoint y: 353, distance: 56.9
click at [173, 353] on div "Camera cover" at bounding box center [140, 341] width 257 height 48
drag, startPoint x: 122, startPoint y: 404, endPoint x: 159, endPoint y: 404, distance: 37.0
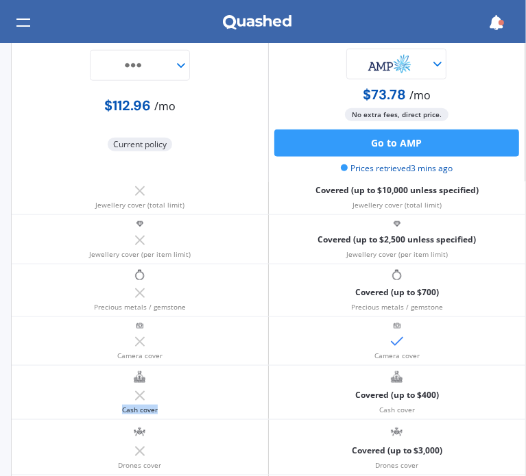
click at [159, 404] on div "Cash cover" at bounding box center [140, 392] width 257 height 53
drag, startPoint x: 117, startPoint y: 461, endPoint x: 164, endPoint y: 460, distance: 46.6
click at [164, 460] on div "Drones cover" at bounding box center [140, 447] width 257 height 55
drag, startPoint x: 164, startPoint y: 460, endPoint x: 151, endPoint y: 455, distance: 13.9
click at [163, 459] on div "Drones cover" at bounding box center [140, 447] width 257 height 55
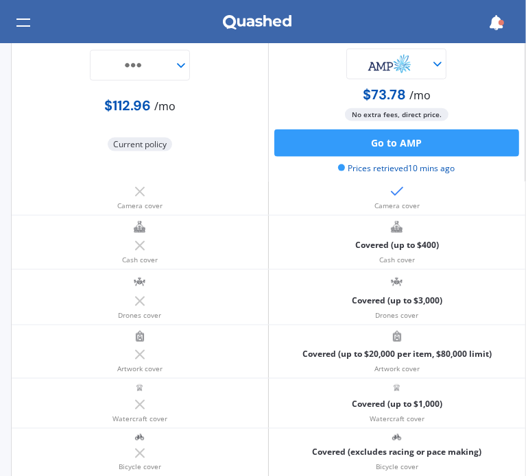
scroll to position [926, 0]
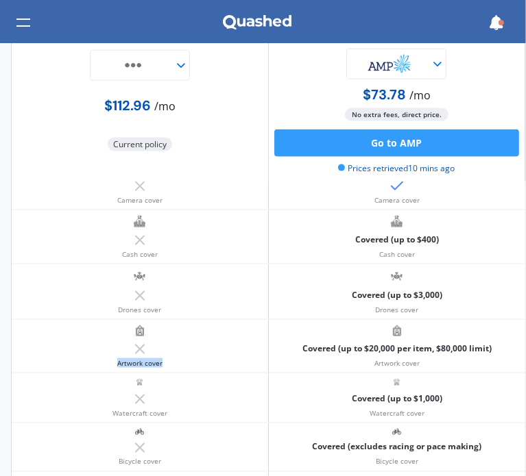
drag, startPoint x: 114, startPoint y: 359, endPoint x: 162, endPoint y: 360, distance: 48.0
click at [162, 360] on div "Artwork cover" at bounding box center [140, 346] width 257 height 53
drag, startPoint x: 112, startPoint y: 411, endPoint x: 168, endPoint y: 411, distance: 55.5
click at [168, 411] on div "Watercraft cover" at bounding box center [140, 398] width 257 height 49
drag, startPoint x: 117, startPoint y: 457, endPoint x: 162, endPoint y: 459, distance: 45.3
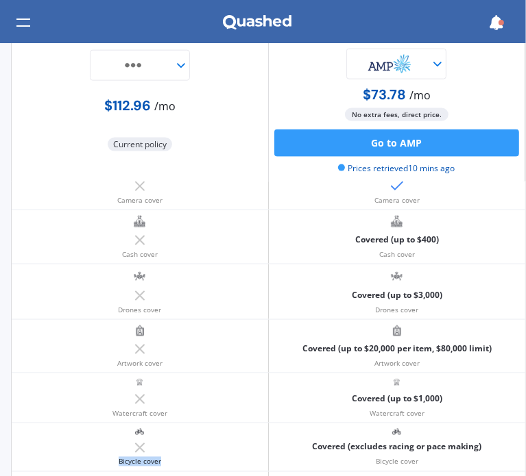
click at [162, 459] on div "Bicycle cover" at bounding box center [140, 448] width 257 height 48
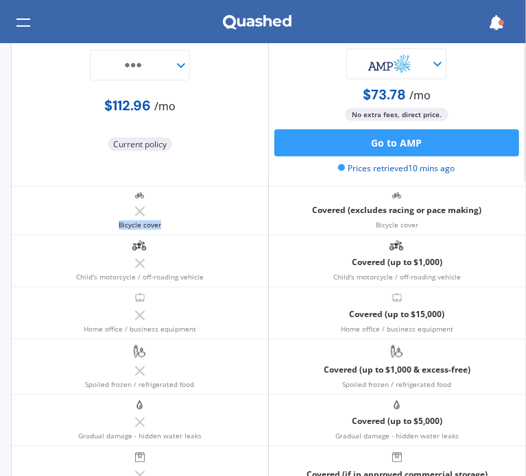
scroll to position [1187, 0]
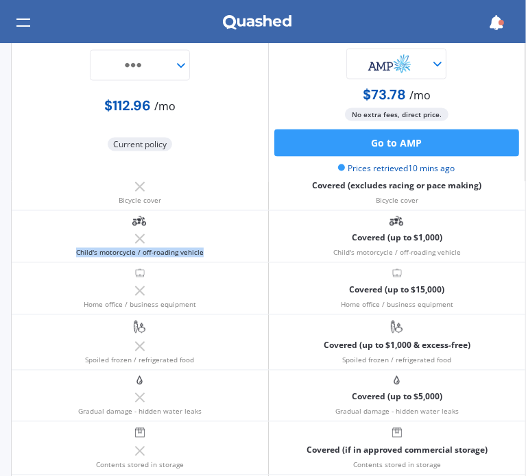
drag, startPoint x: 76, startPoint y: 249, endPoint x: 202, endPoint y: 252, distance: 126.2
click at [202, 252] on div "Child's motorcycle / off-roading vehicle" at bounding box center [140, 236] width 257 height 51
drag, startPoint x: 86, startPoint y: 298, endPoint x: 206, endPoint y: 300, distance: 120.7
click at [206, 300] on div "Home office / business equipment" at bounding box center [140, 288] width 257 height 51
drag, startPoint x: 85, startPoint y: 358, endPoint x: 195, endPoint y: 357, distance: 109.7
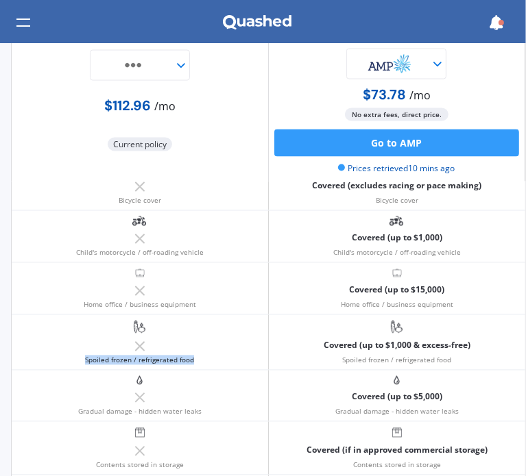
click at [195, 357] on div "Spoiled frozen / refrigerated food" at bounding box center [140, 342] width 257 height 55
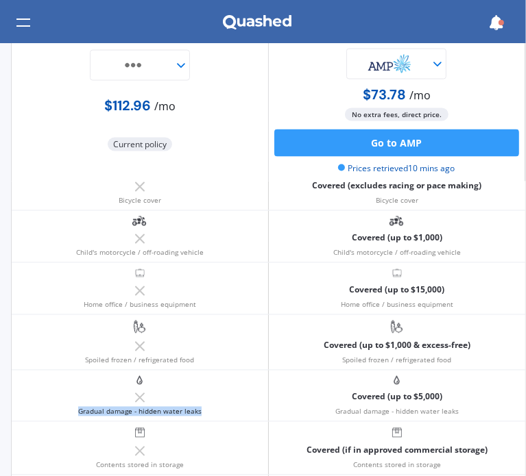
drag, startPoint x: 80, startPoint y: 408, endPoint x: 206, endPoint y: 409, distance: 126.1
click at [206, 409] on div "Gradual damage - hidden water leaks" at bounding box center [140, 396] width 257 height 51
drag, startPoint x: 97, startPoint y: 460, endPoint x: 181, endPoint y: 463, distance: 83.7
click at [181, 463] on div "Contents stored in storage" at bounding box center [140, 448] width 257 height 53
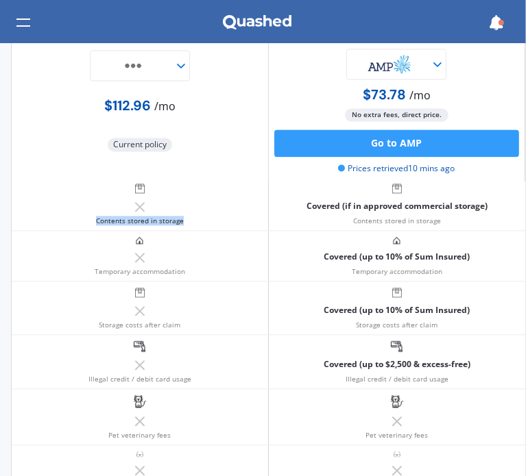
scroll to position [1455, 0]
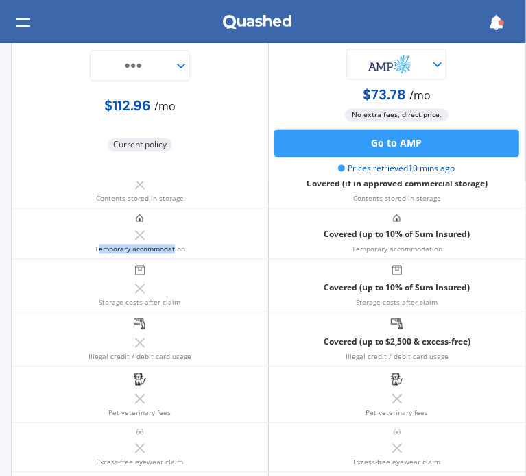
drag, startPoint x: 98, startPoint y: 243, endPoint x: 173, endPoint y: 246, distance: 74.8
click at [173, 246] on small "Temporary accommodation" at bounding box center [140, 249] width 90 height 8
click at [101, 246] on small "Temporary accommodation" at bounding box center [140, 249] width 90 height 8
drag, startPoint x: 95, startPoint y: 244, endPoint x: 184, endPoint y: 245, distance: 89.1
click at [184, 245] on div "Temporary accommodation" at bounding box center [140, 233] width 257 height 50
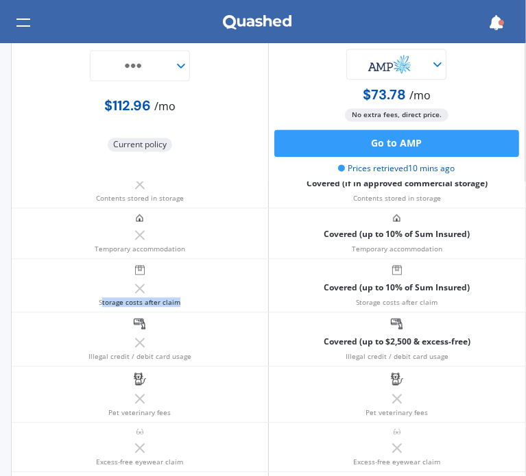
drag, startPoint x: 101, startPoint y: 296, endPoint x: 191, endPoint y: 298, distance: 89.8
click at [191, 298] on div "Storage costs after claim" at bounding box center [140, 285] width 257 height 53
click at [87, 296] on div "Storage costs after claim" at bounding box center [140, 285] width 257 height 53
drag, startPoint x: 99, startPoint y: 296, endPoint x: 178, endPoint y: 300, distance: 78.9
click at [178, 300] on div "Storage costs after claim" at bounding box center [140, 285] width 257 height 53
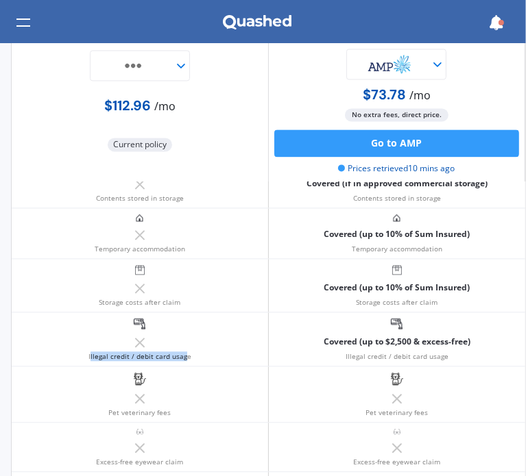
drag, startPoint x: 90, startPoint y: 353, endPoint x: 130, endPoint y: 354, distance: 39.8
click at [184, 352] on small "Illegal credit / debit card usage" at bounding box center [139, 356] width 103 height 8
drag, startPoint x: 84, startPoint y: 353, endPoint x: 195, endPoint y: 353, distance: 110.4
click at [195, 353] on div "Illegal credit / debit card usage" at bounding box center [140, 339] width 257 height 53
drag, startPoint x: 107, startPoint y: 408, endPoint x: 176, endPoint y: 413, distance: 69.4
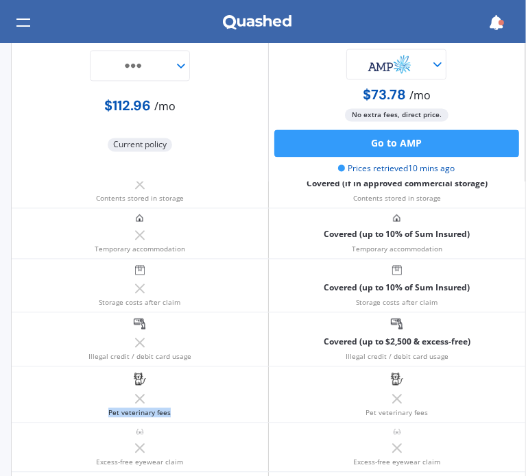
click at [176, 413] on div "Pet veterinary fees" at bounding box center [140, 395] width 257 height 56
drag, startPoint x: 97, startPoint y: 457, endPoint x: 192, endPoint y: 459, distance: 95.3
click at [192, 459] on div "Excess-free eyewear claim" at bounding box center [140, 447] width 257 height 49
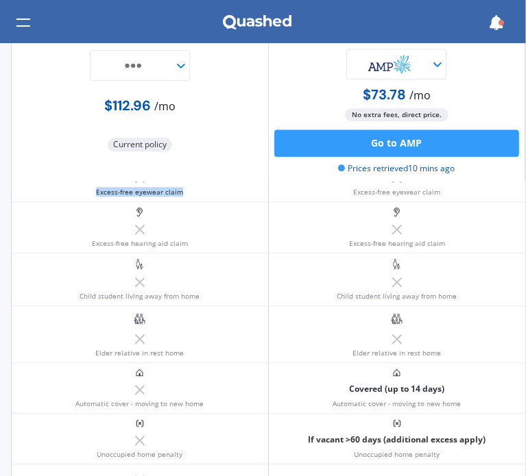
scroll to position [1725, 0]
drag, startPoint x: 93, startPoint y: 240, endPoint x: 189, endPoint y: 240, distance: 95.3
click at [189, 240] on div "Excess-free hearing aid claim" at bounding box center [140, 227] width 257 height 51
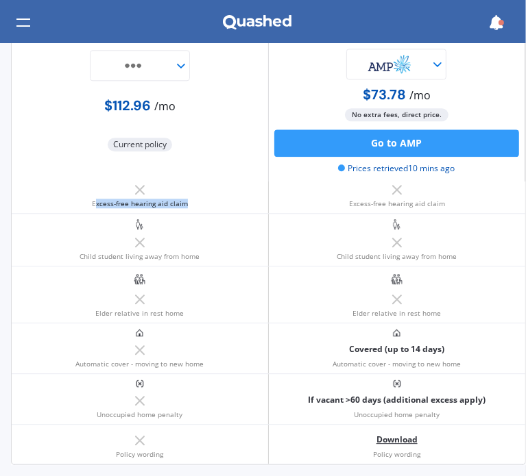
scroll to position [1750, 0]
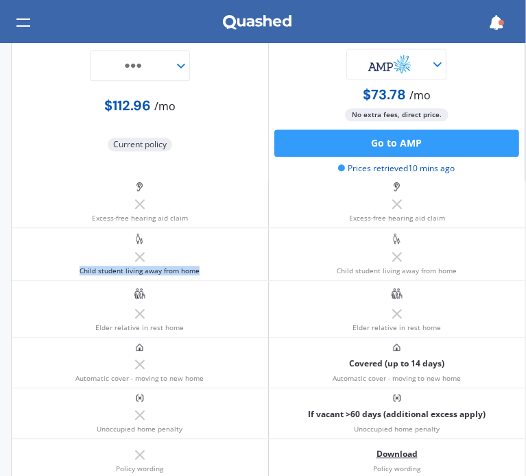
drag, startPoint x: 80, startPoint y: 265, endPoint x: 205, endPoint y: 267, distance: 125.5
click at [205, 267] on div "Child student living away from home" at bounding box center [140, 254] width 257 height 52
drag, startPoint x: 96, startPoint y: 320, endPoint x: 192, endPoint y: 323, distance: 96.0
click at [192, 322] on div "Elder relative in rest home" at bounding box center [140, 309] width 257 height 56
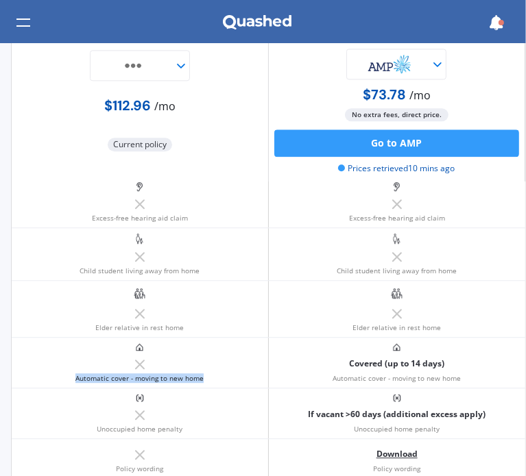
drag, startPoint x: 114, startPoint y: 372, endPoint x: 205, endPoint y: 372, distance: 90.5
click at [205, 372] on div "Automatic cover - moving to new home" at bounding box center [140, 363] width 257 height 50
drag, startPoint x: 96, startPoint y: 424, endPoint x: 203, endPoint y: 419, distance: 107.1
click at [203, 419] on div "Unoccupied home penalty" at bounding box center [140, 414] width 257 height 50
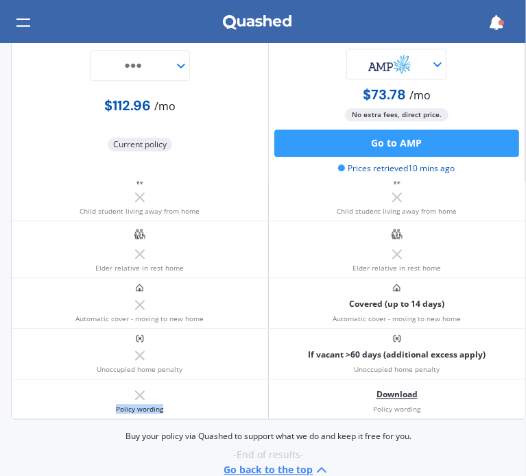
drag, startPoint x: 117, startPoint y: 402, endPoint x: 164, endPoint y: 402, distance: 47.3
click at [164, 402] on div "Policy wording" at bounding box center [140, 399] width 257 height 39
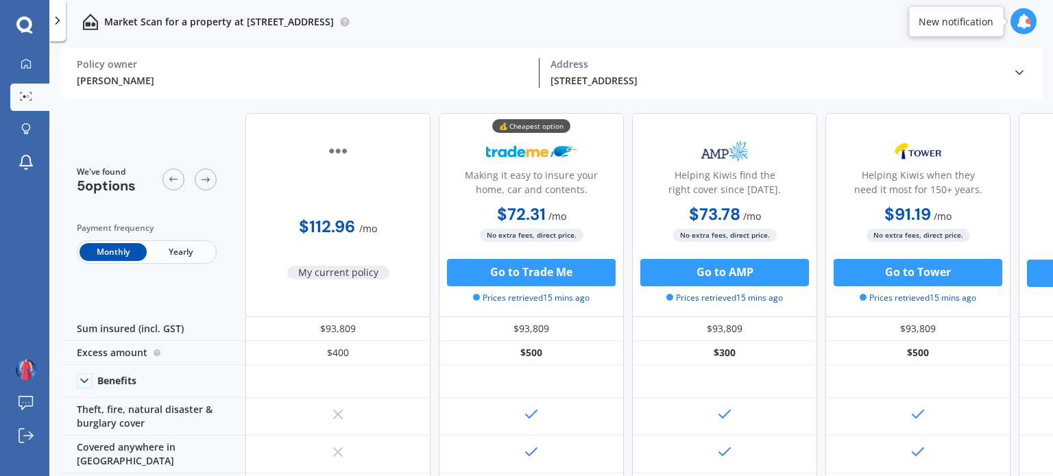
scroll to position [0, 0]
